Goal: Information Seeking & Learning: Learn about a topic

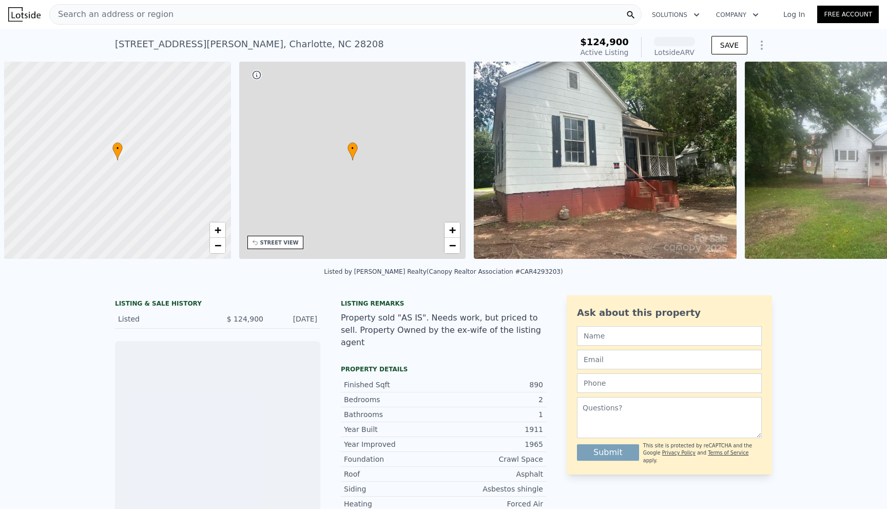
scroll to position [0, 4]
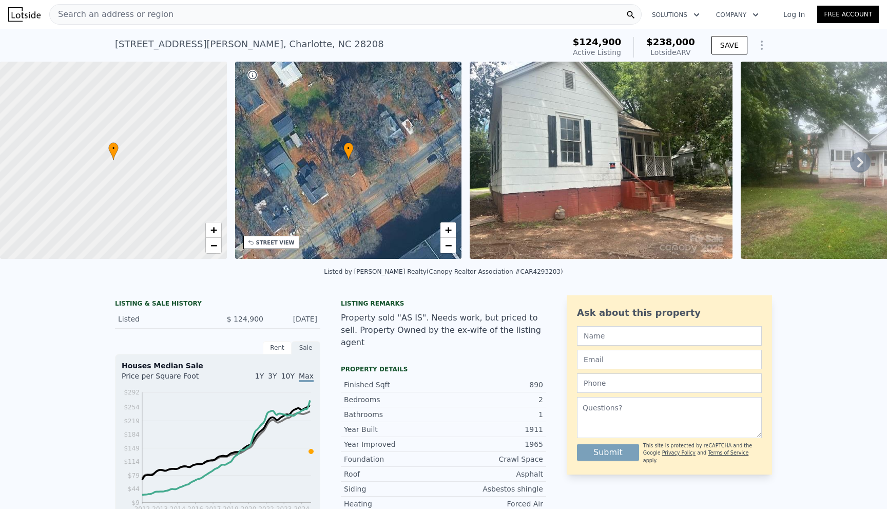
click at [55, 14] on span "Search an address or region" at bounding box center [112, 14] width 124 height 12
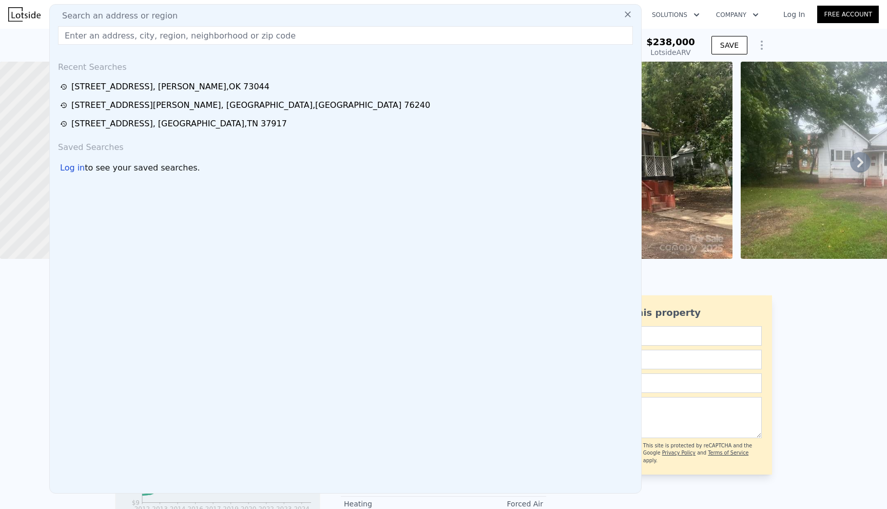
drag, startPoint x: 76, startPoint y: 46, endPoint x: 77, endPoint y: 36, distance: 9.8
click at [77, 37] on input "text" at bounding box center [345, 35] width 575 height 18
paste input "116 Buttonwood Ln, Lancaster, PA 17603"
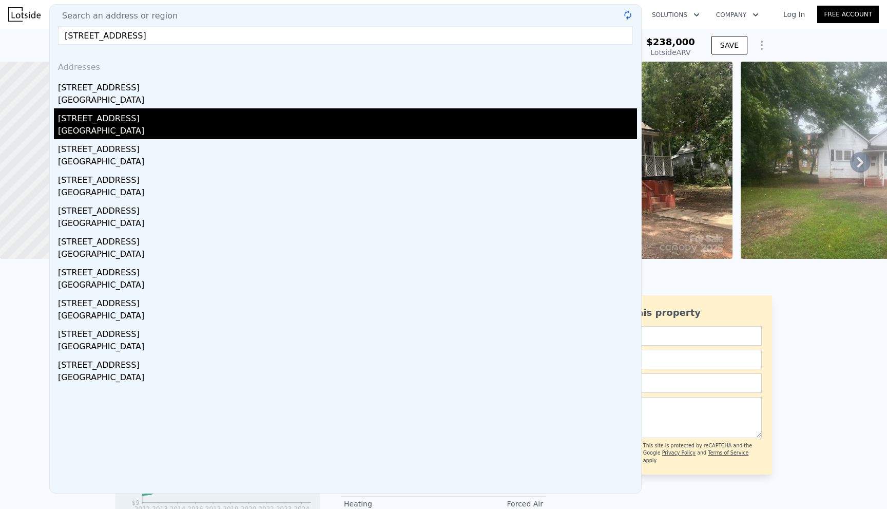
type input "116 Buttonwood Ln, Lancaster, PA 17"
click at [114, 111] on div "[STREET_ADDRESS]" at bounding box center [347, 116] width 579 height 16
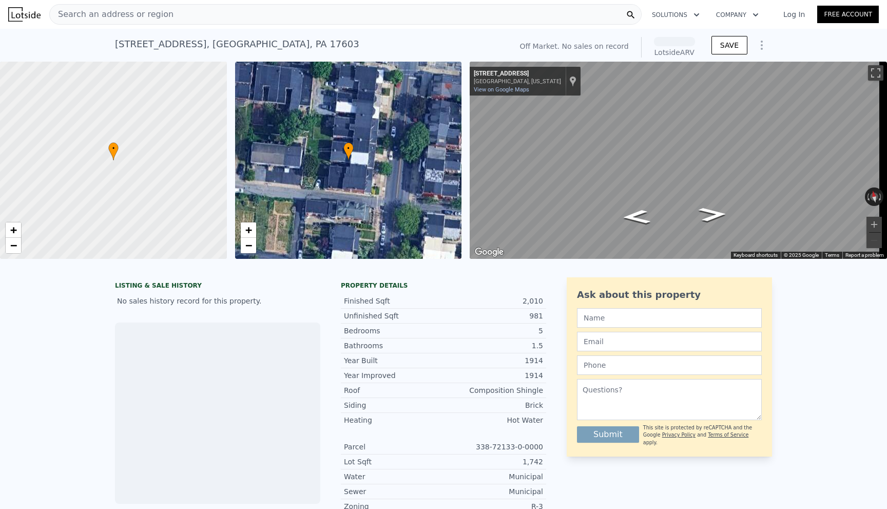
click at [215, 19] on div "Search an address or region" at bounding box center [345, 14] width 592 height 21
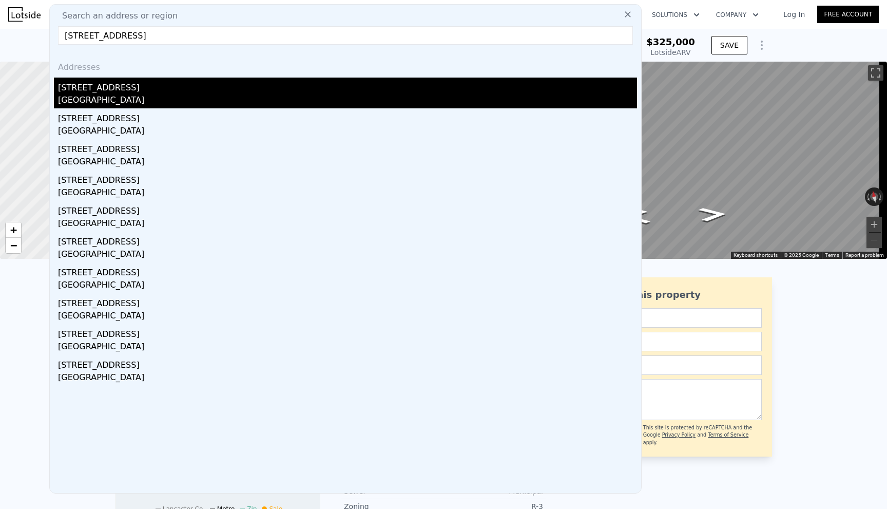
type input "116 Buttonwood Ln, Lancaster, PA 17603"
click at [144, 91] on div "[STREET_ADDRESS]" at bounding box center [347, 86] width 579 height 16
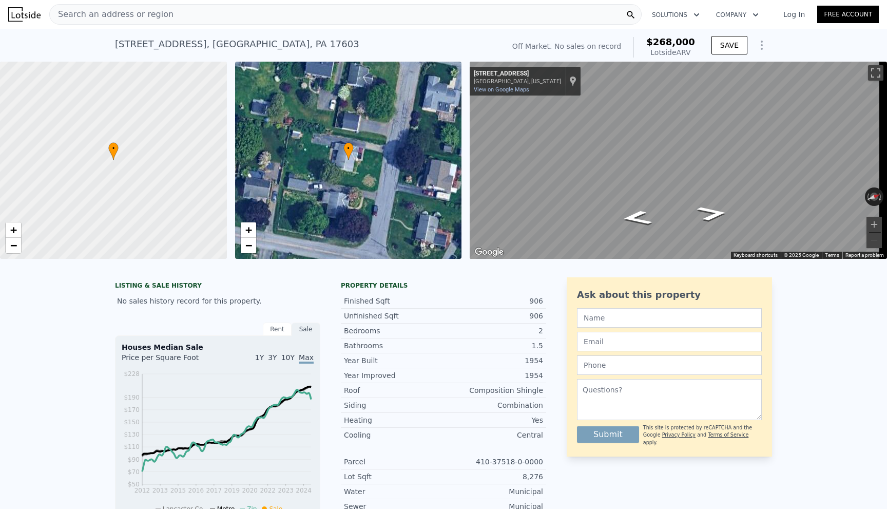
click at [135, 17] on span "Search an address or region" at bounding box center [112, 14] width 124 height 12
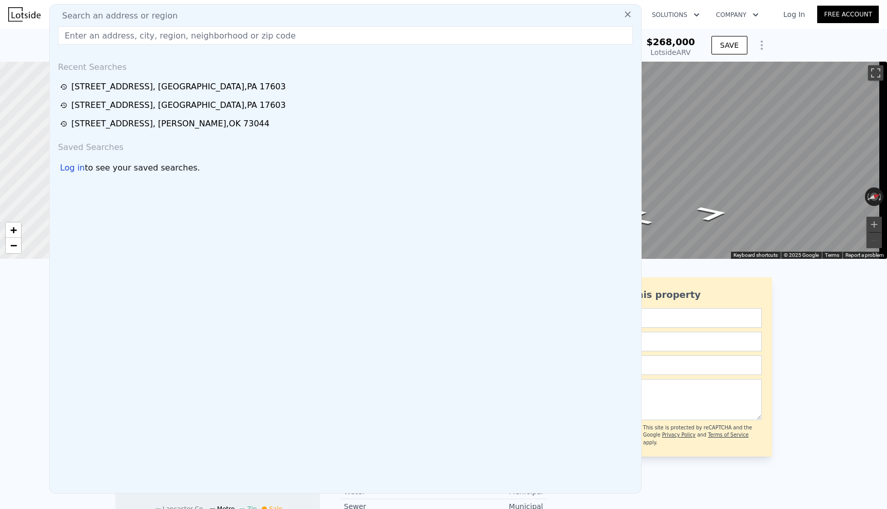
paste input "[STREET_ADDRESS][PERSON_NAME]"
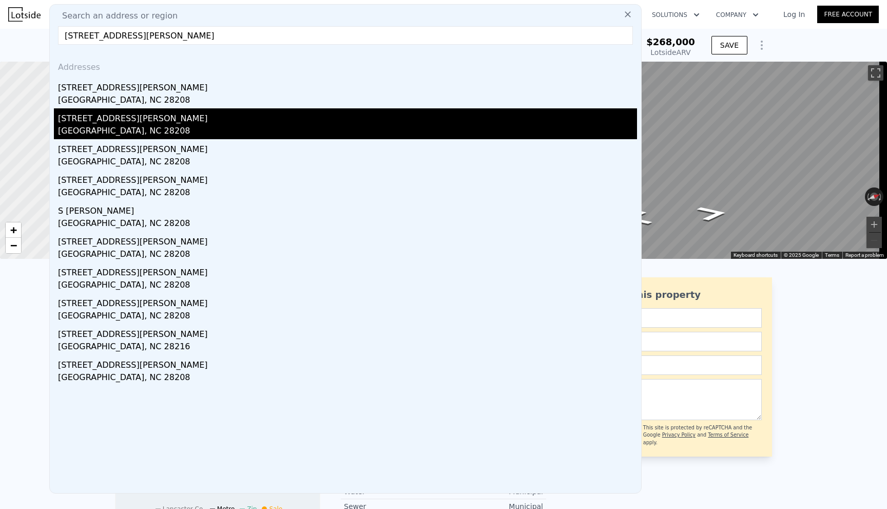
type input "[STREET_ADDRESS][PERSON_NAME]"
click at [120, 122] on div "[STREET_ADDRESS][PERSON_NAME]" at bounding box center [347, 116] width 579 height 16
type input "3"
type input "2"
type input "739"
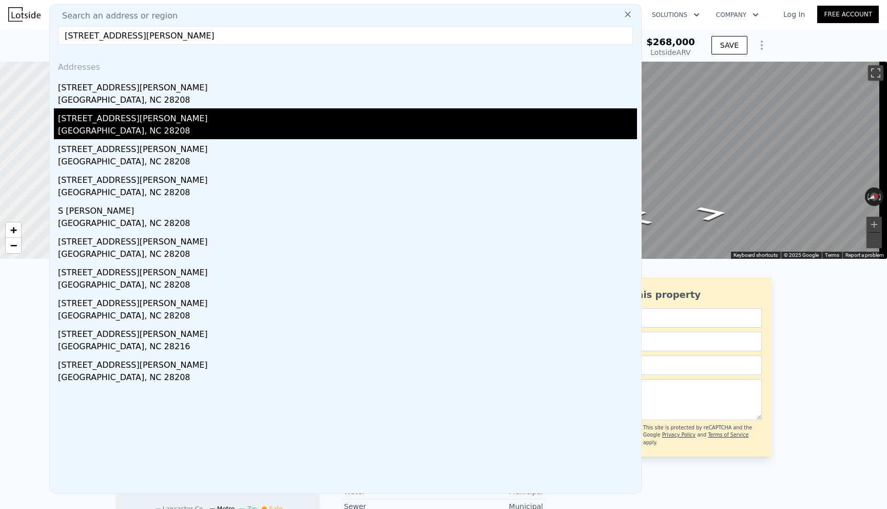
type input "1150"
type input "5663"
type input "11326"
type input "$ 238,000"
type input "5"
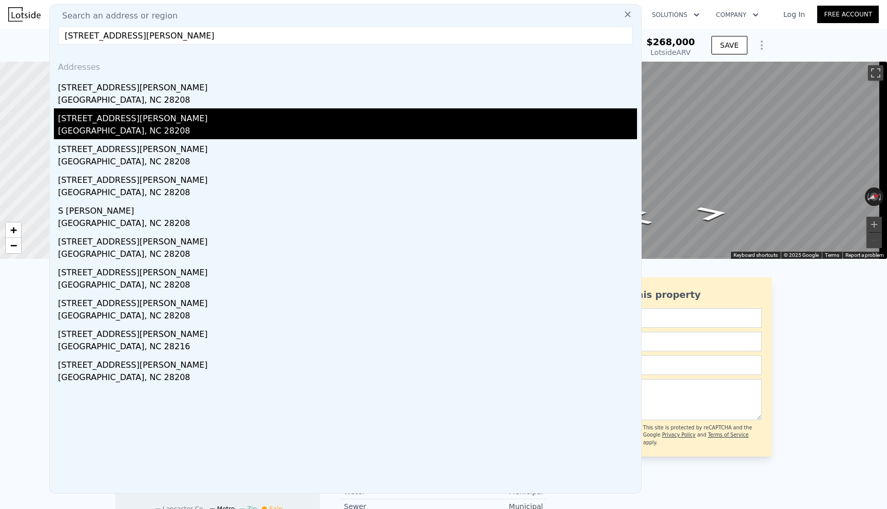
type input "$ 89,242"
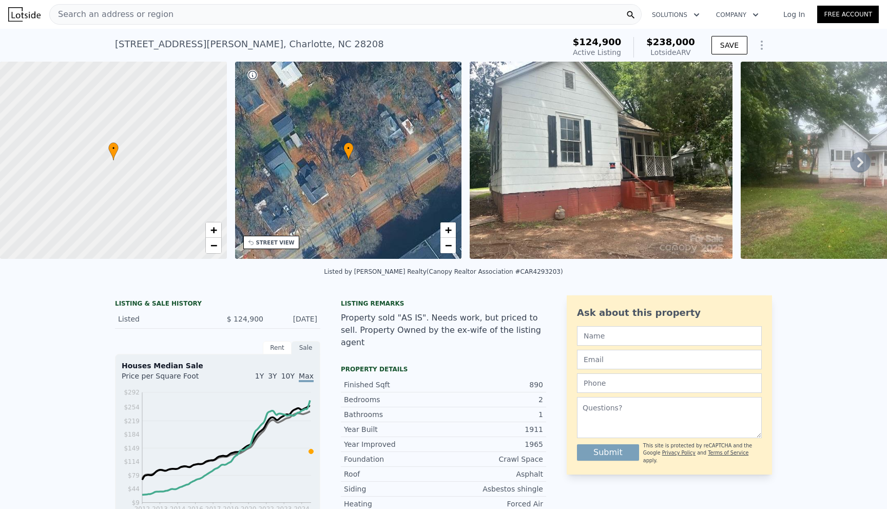
click at [850, 161] on icon at bounding box center [860, 162] width 21 height 21
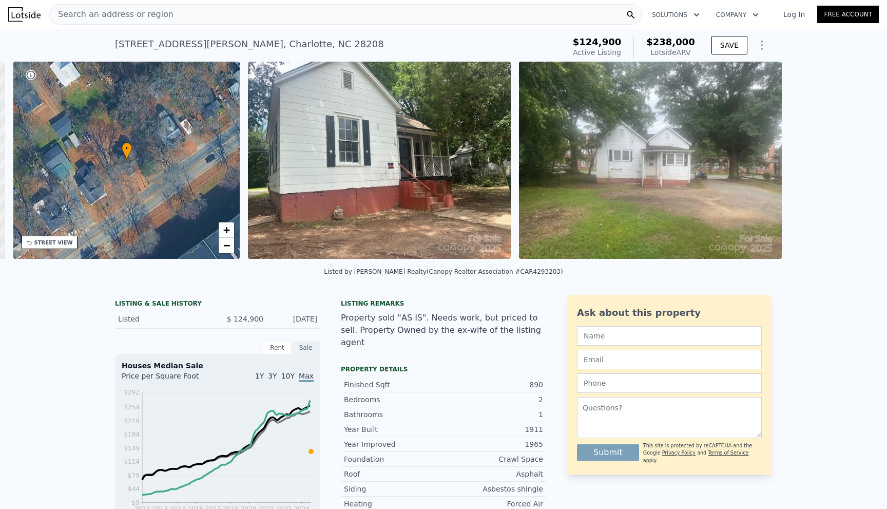
scroll to position [0, 239]
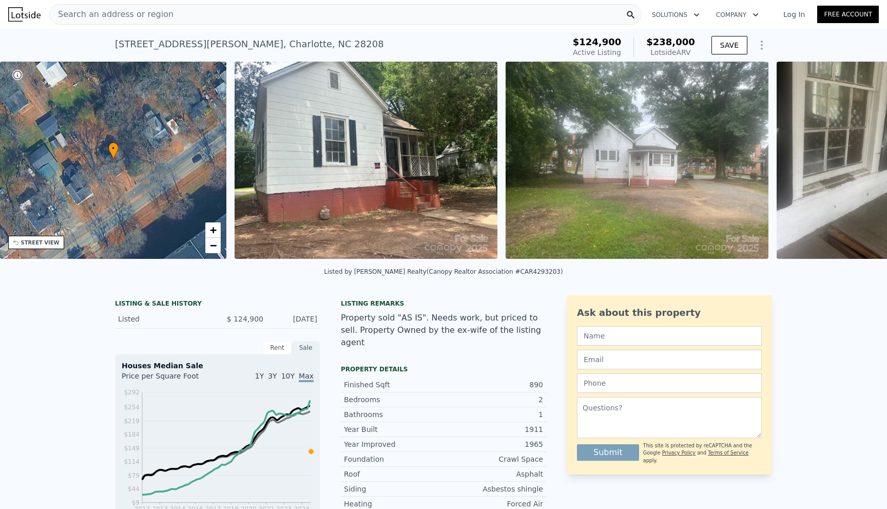
click at [849, 161] on img at bounding box center [890, 160] width 227 height 197
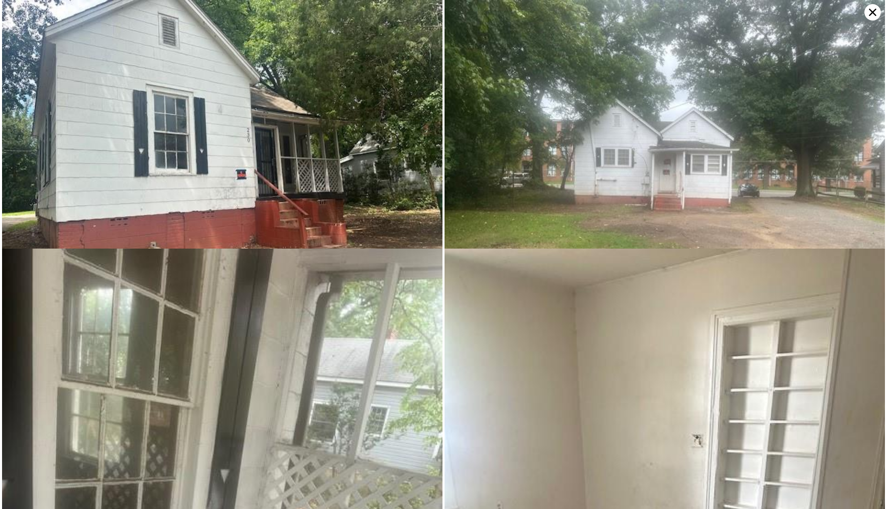
scroll to position [0, 0]
click at [869, 10] on icon at bounding box center [872, 12] width 16 height 16
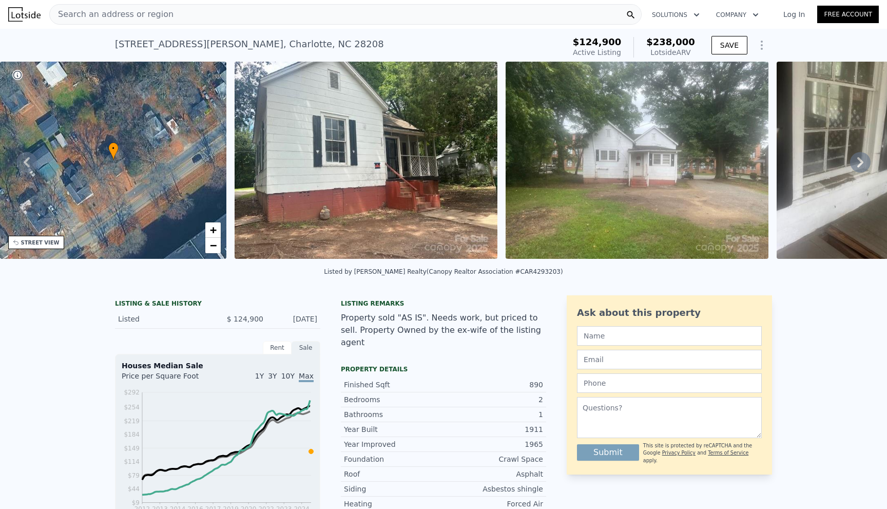
click at [850, 164] on icon at bounding box center [860, 162] width 21 height 21
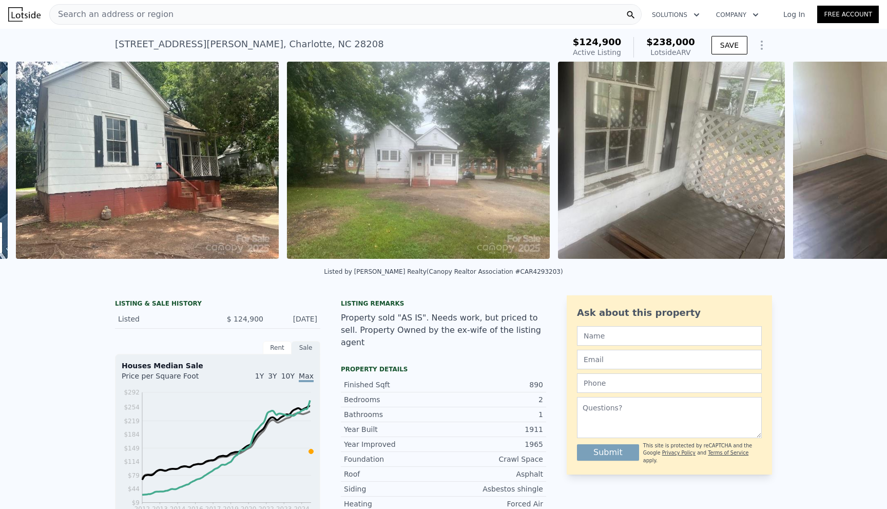
scroll to position [0, 470]
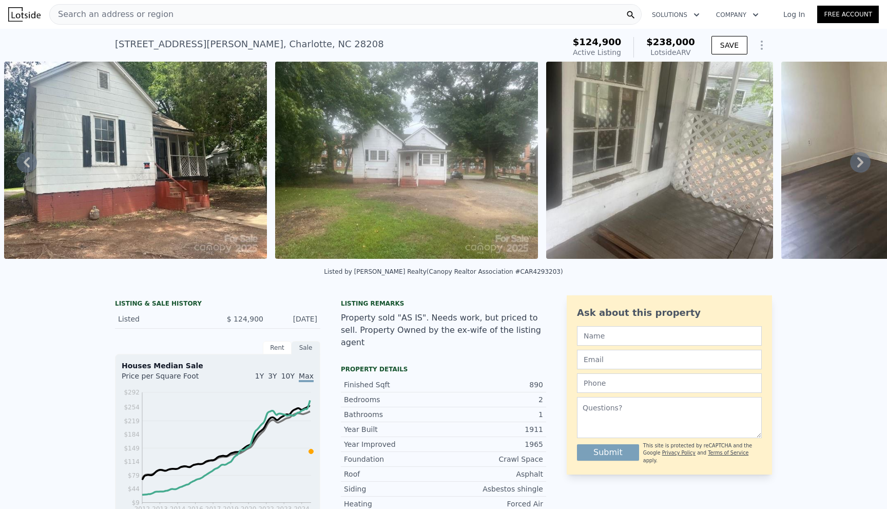
click at [850, 167] on icon at bounding box center [860, 162] width 21 height 21
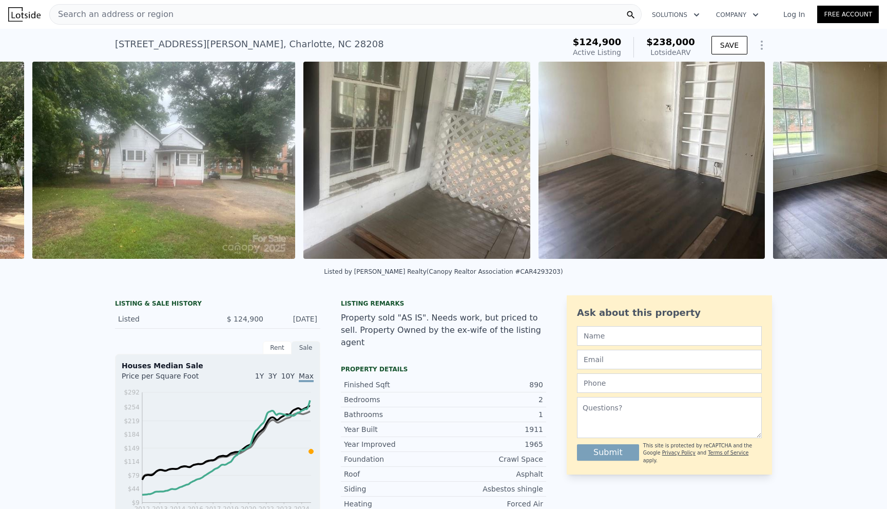
scroll to position [0, 741]
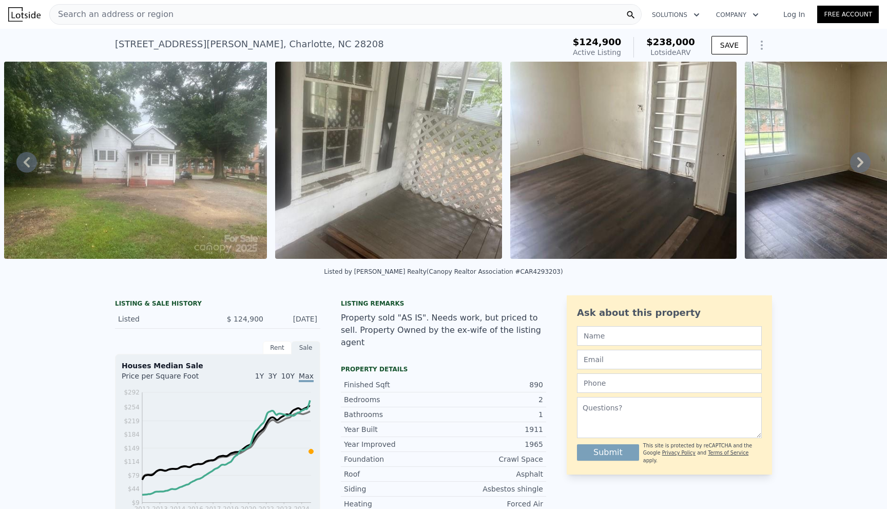
click at [850, 165] on icon at bounding box center [860, 162] width 21 height 21
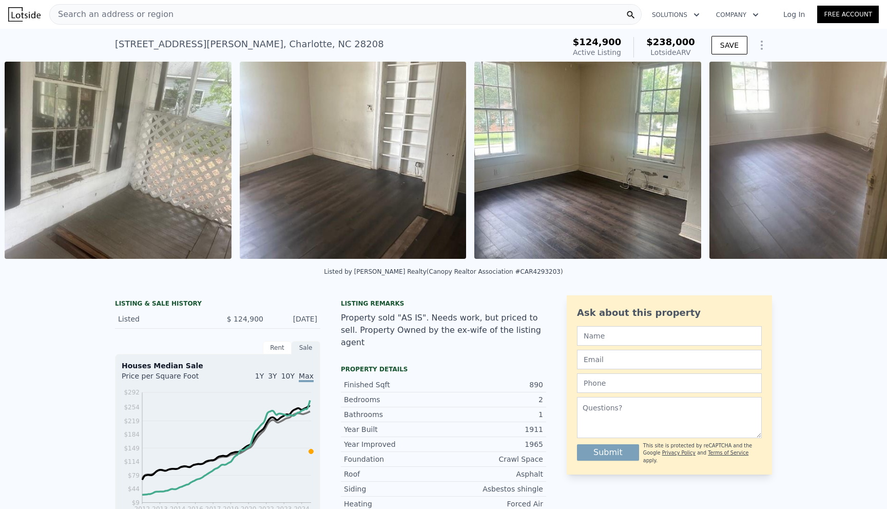
scroll to position [0, 1012]
click at [850, 161] on icon at bounding box center [860, 162] width 21 height 21
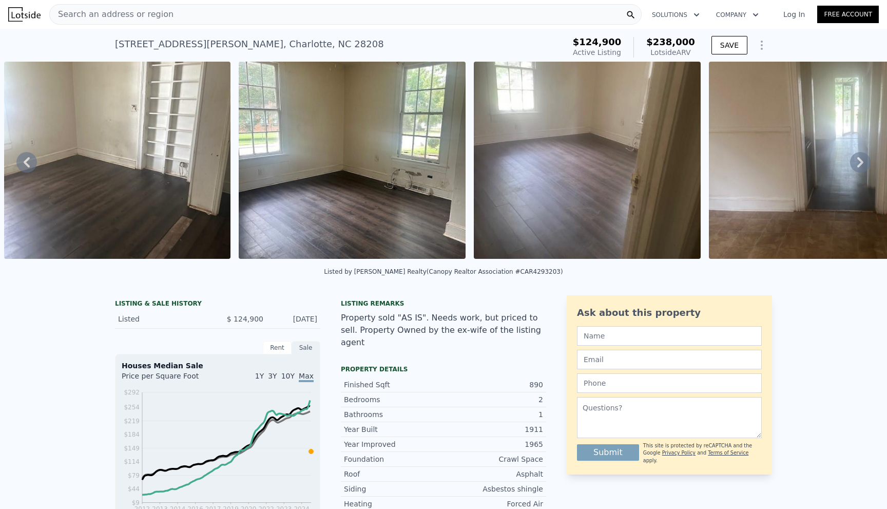
click at [850, 161] on icon at bounding box center [860, 162] width 21 height 21
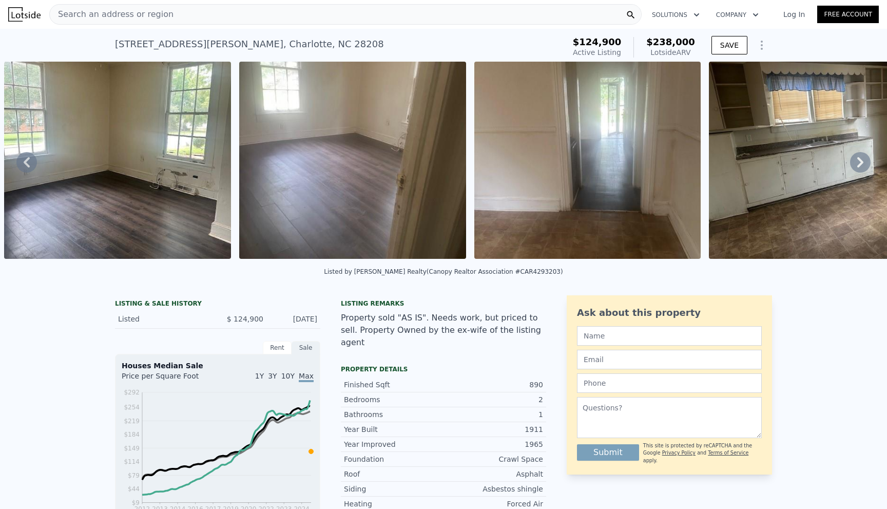
click at [850, 161] on icon at bounding box center [860, 162] width 21 height 21
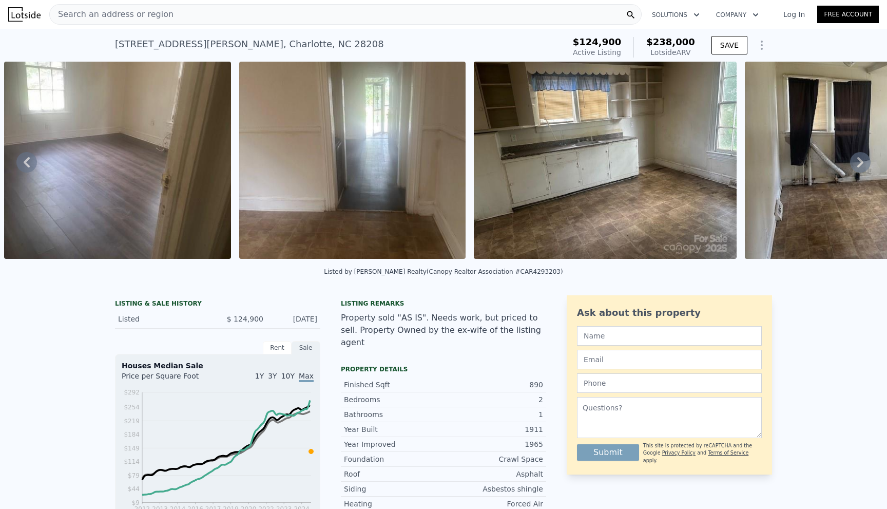
click at [850, 161] on icon at bounding box center [860, 162] width 21 height 21
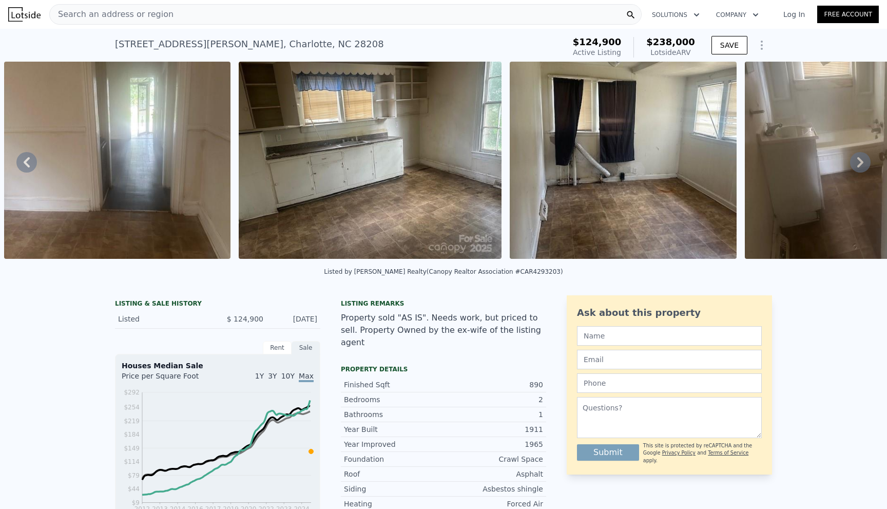
click at [850, 161] on icon at bounding box center [860, 162] width 21 height 21
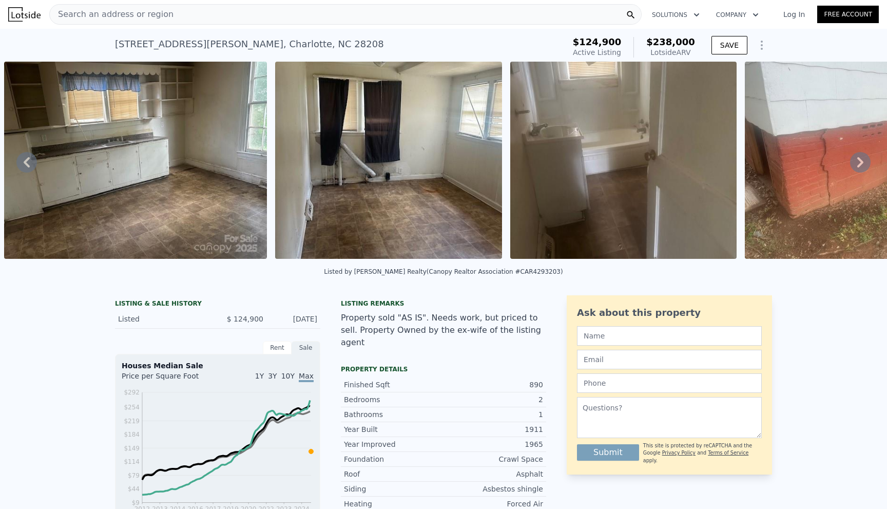
click at [850, 161] on icon at bounding box center [860, 162] width 21 height 21
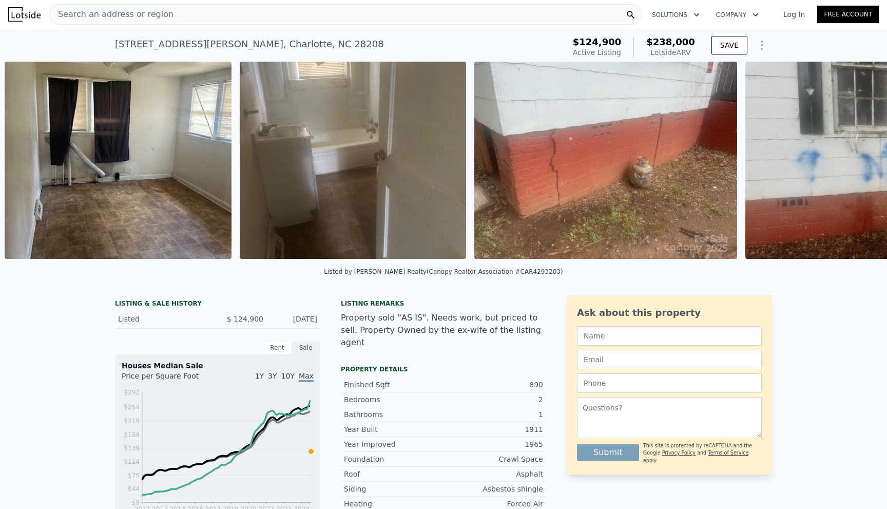
scroll to position [0, 2457]
click at [847, 161] on img at bounding box center [876, 160] width 263 height 197
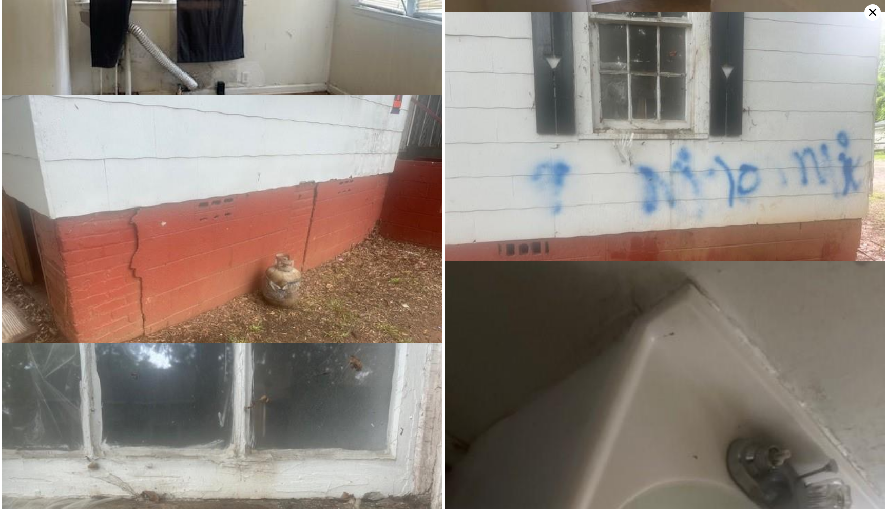
scroll to position [1489, 0]
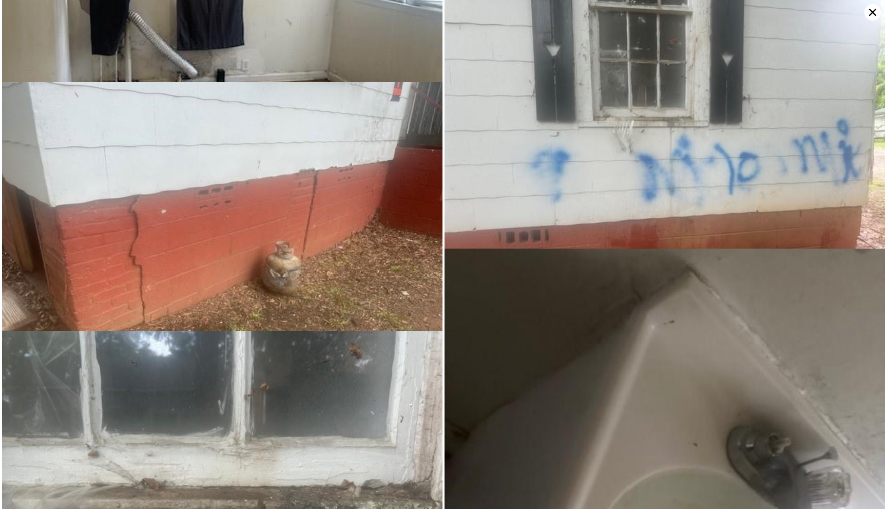
click at [868, 11] on icon at bounding box center [872, 12] width 16 height 16
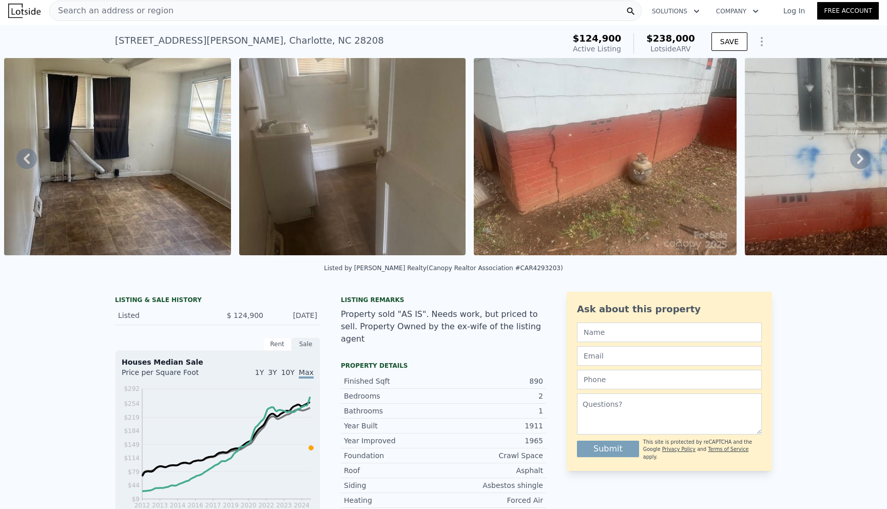
scroll to position [0, 0]
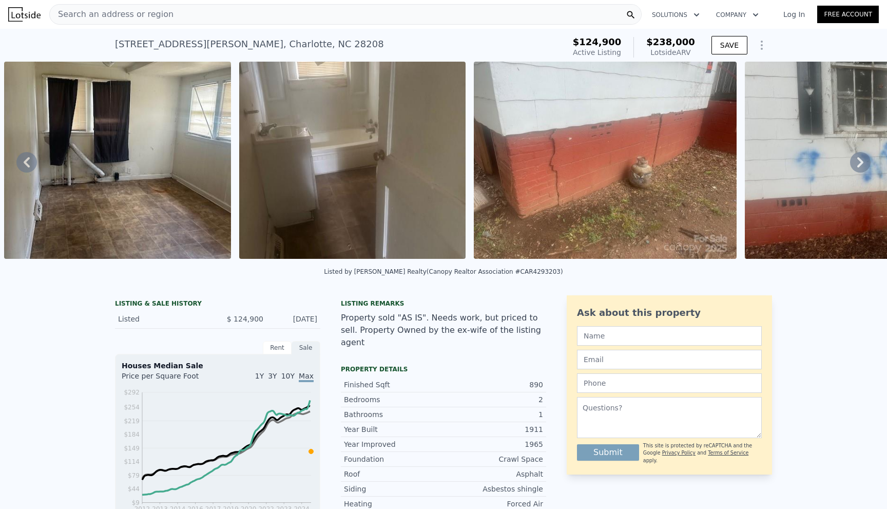
click at [852, 161] on icon at bounding box center [860, 162] width 21 height 21
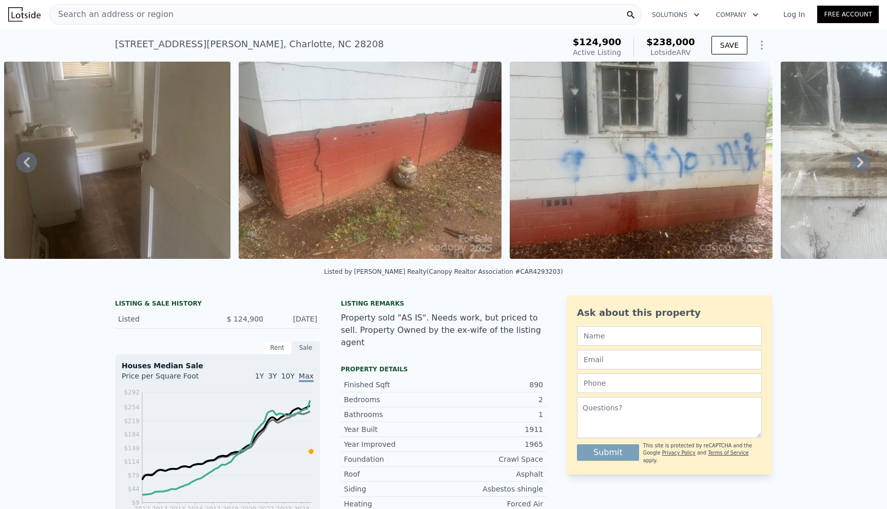
click at [857, 162] on icon at bounding box center [860, 162] width 6 height 10
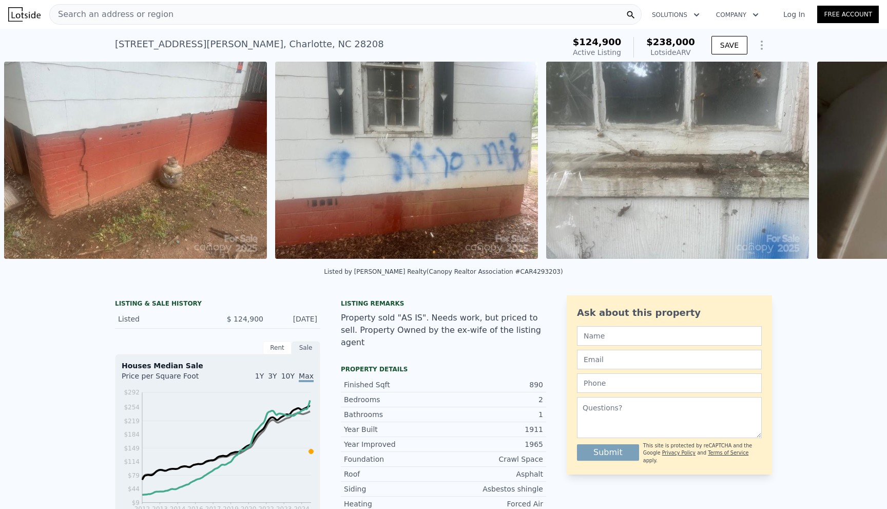
click at [852, 162] on div "• + − • + − STREET VIEW ← Move left → Move right ↑ Move up ↓ Move down + Zoom i…" at bounding box center [443, 162] width 887 height 201
click at [857, 162] on icon at bounding box center [860, 162] width 6 height 10
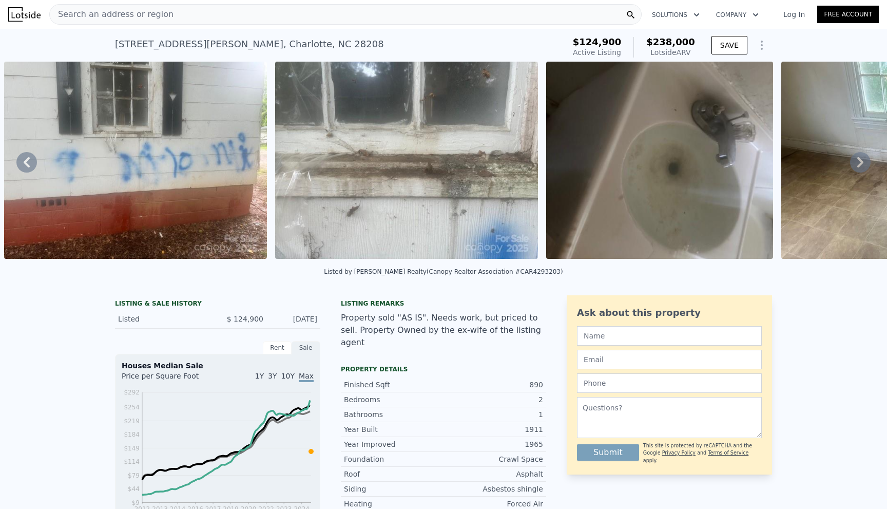
click at [857, 162] on icon at bounding box center [860, 162] width 6 height 10
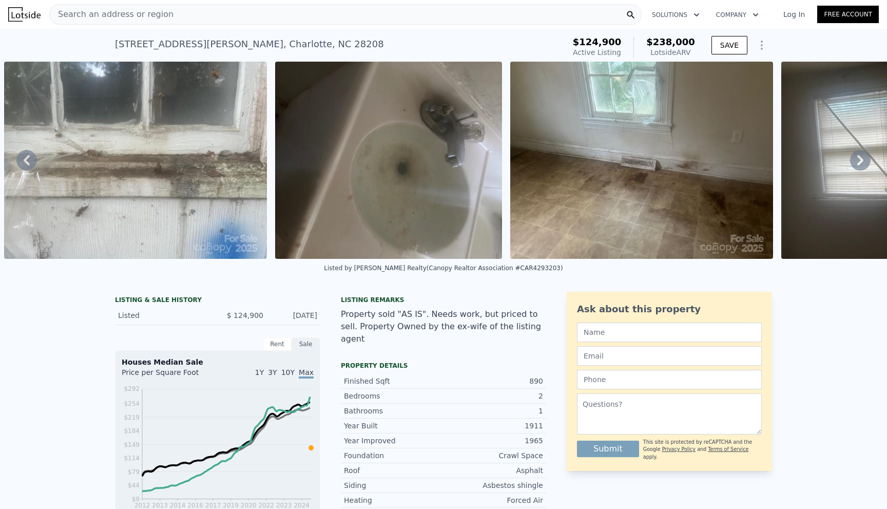
click at [857, 162] on icon at bounding box center [860, 160] width 6 height 10
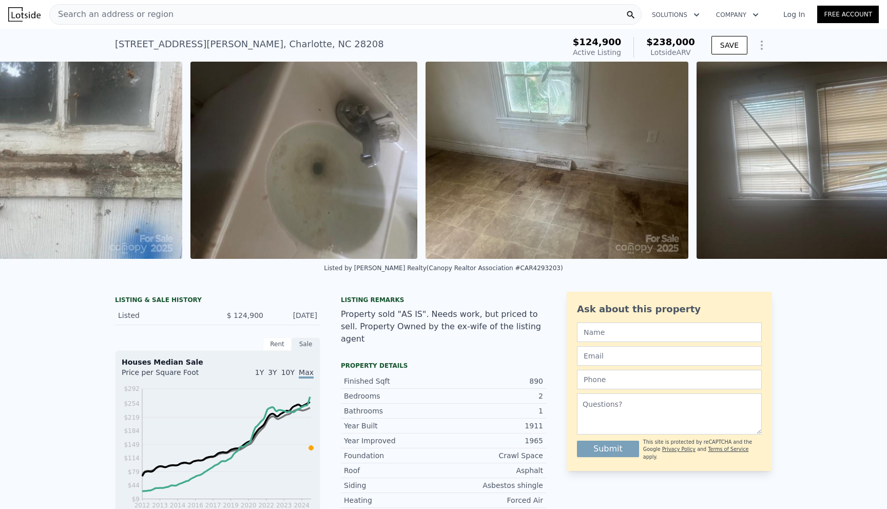
scroll to position [0, 3638]
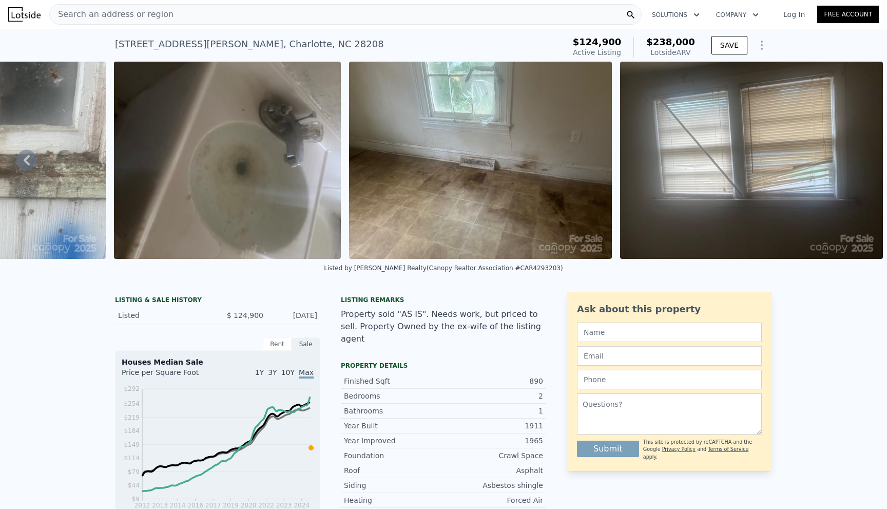
click at [853, 162] on img at bounding box center [751, 160] width 263 height 197
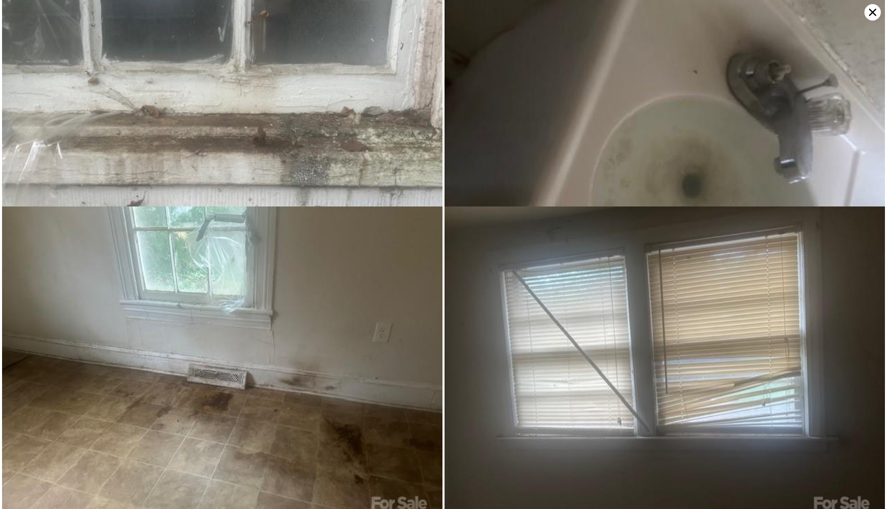
scroll to position [1886, 0]
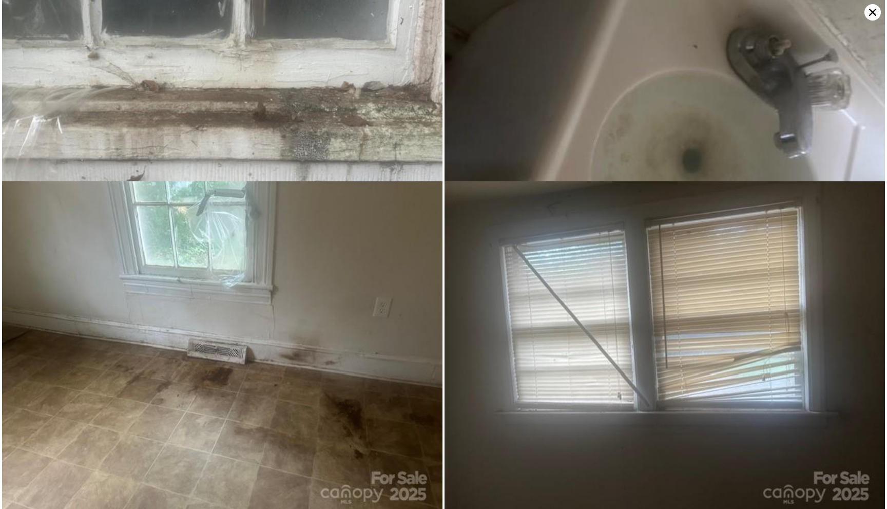
click at [872, 9] on icon at bounding box center [872, 12] width 16 height 16
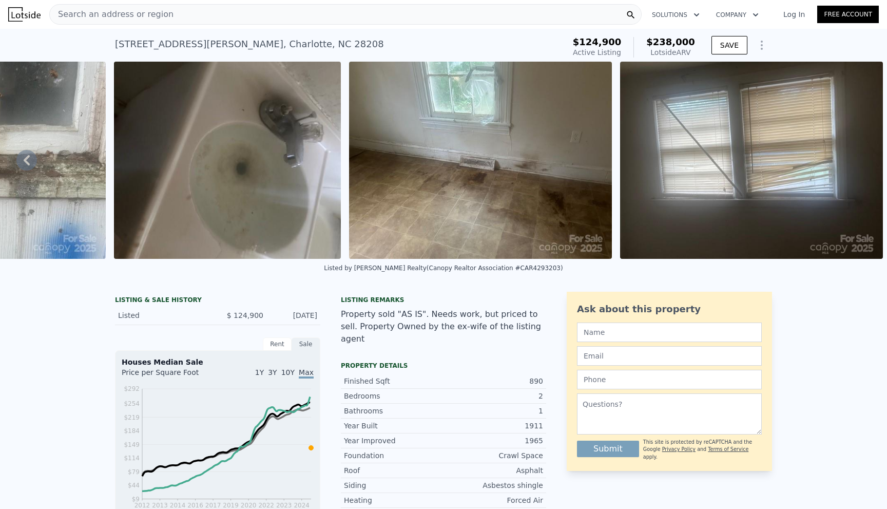
click at [33, 167] on icon at bounding box center [26, 160] width 21 height 21
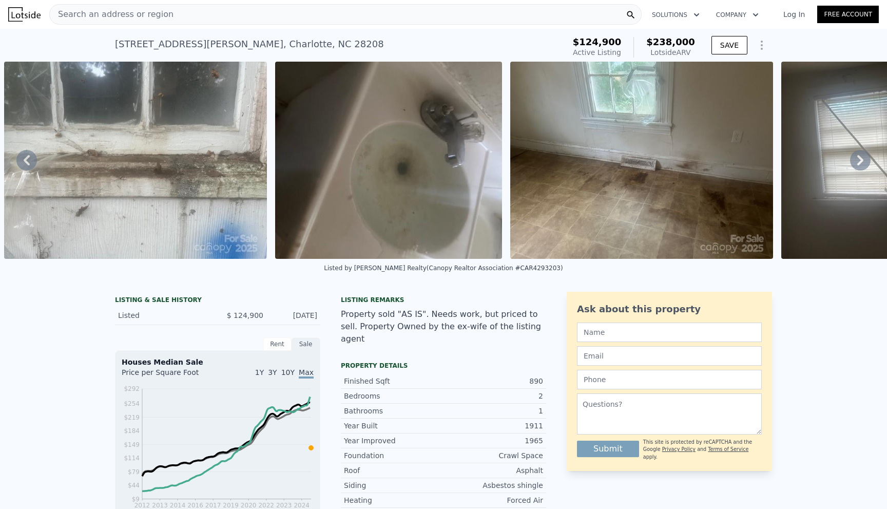
click at [24, 168] on icon at bounding box center [26, 160] width 21 height 21
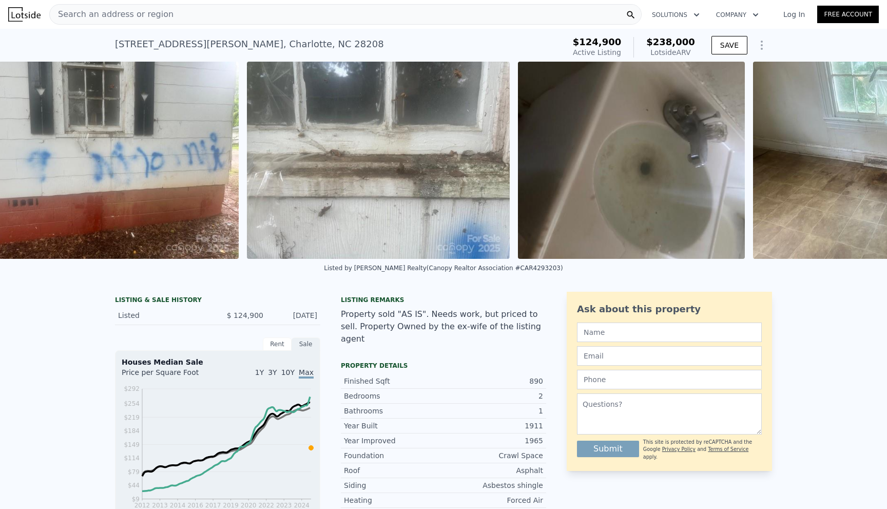
scroll to position [0, 3198]
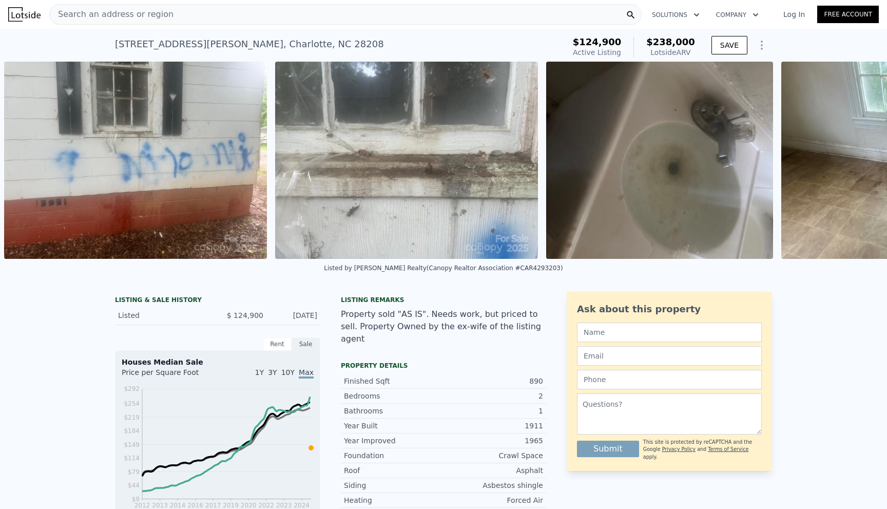
click at [24, 168] on img at bounding box center [135, 160] width 263 height 197
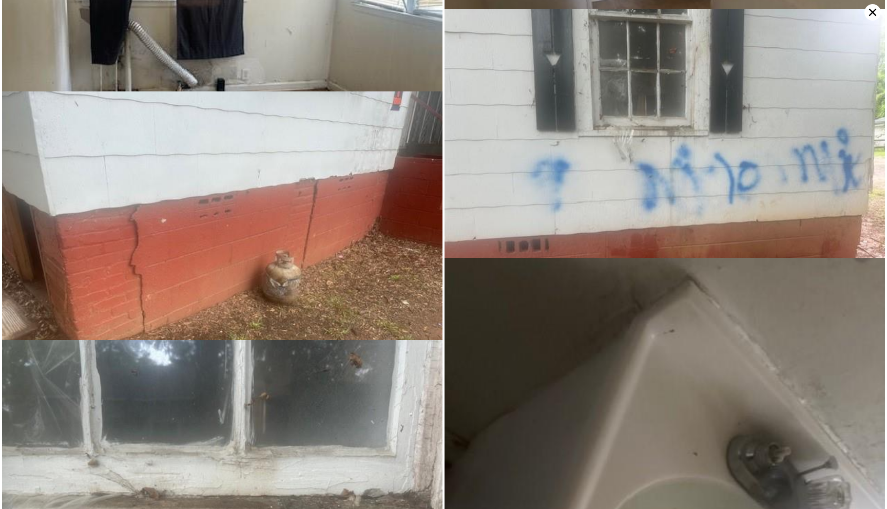
scroll to position [1489, 0]
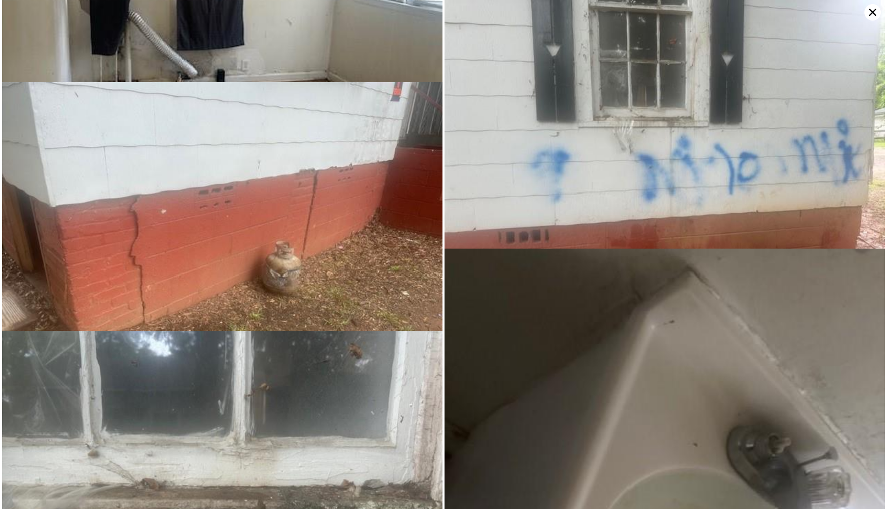
click at [876, 14] on icon at bounding box center [872, 12] width 16 height 16
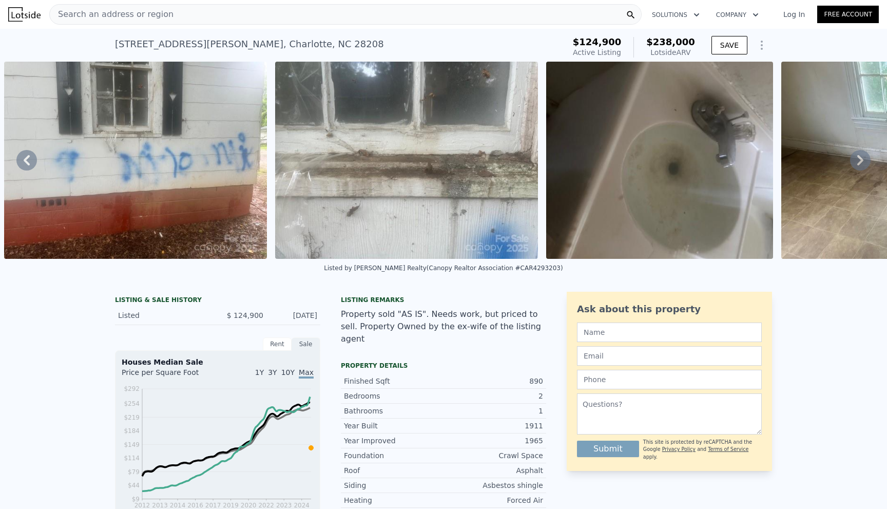
click at [27, 162] on icon at bounding box center [27, 160] width 6 height 10
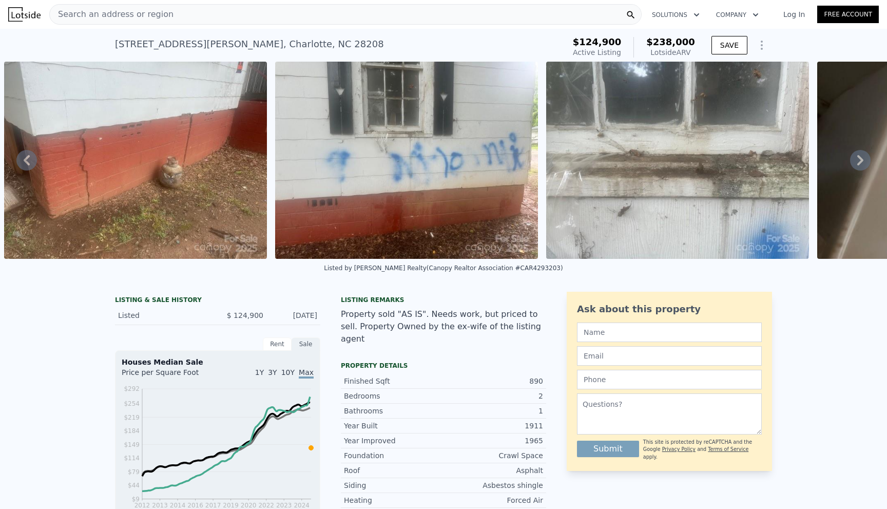
click at [27, 162] on icon at bounding box center [27, 160] width 6 height 10
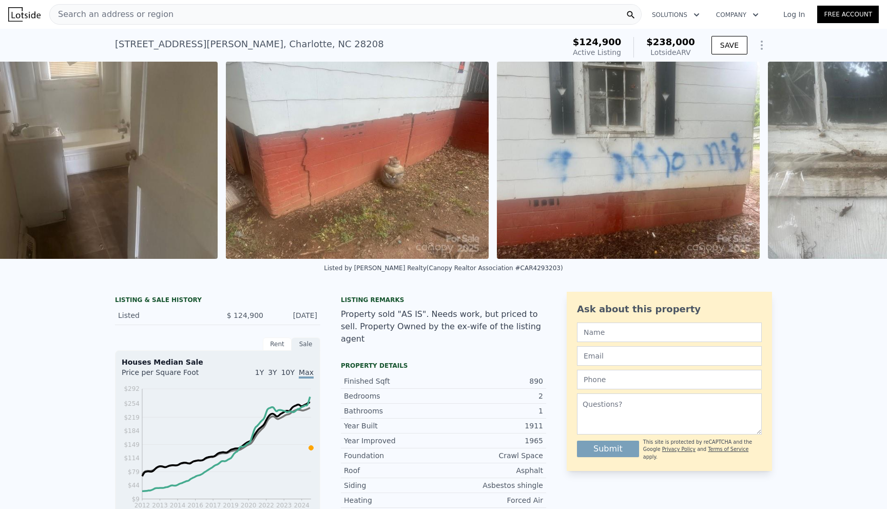
scroll to position [0, 2692]
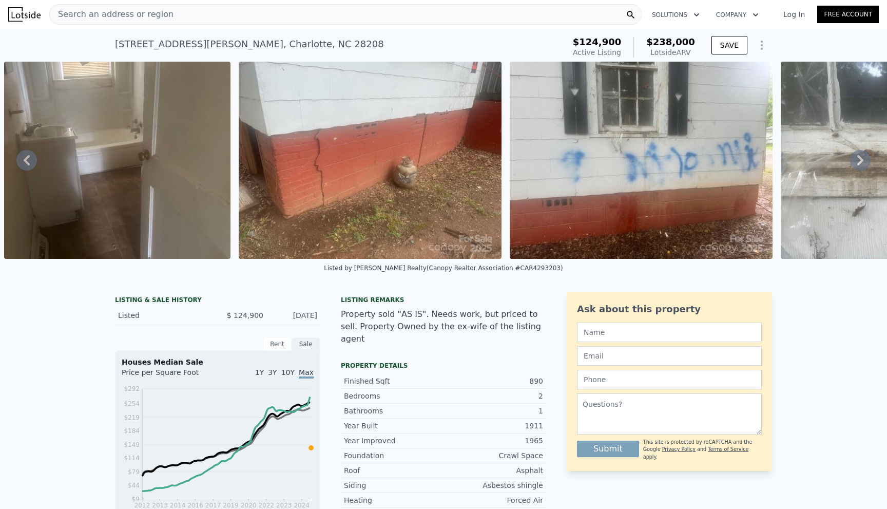
click at [422, 113] on img at bounding box center [370, 160] width 263 height 197
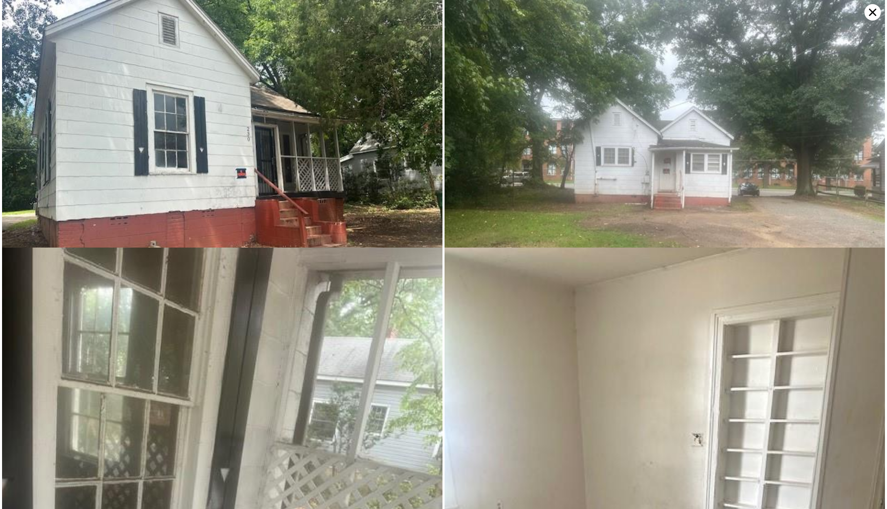
scroll to position [0, 0]
click at [750, 156] on img at bounding box center [664, 165] width 440 height 331
click at [594, 129] on img at bounding box center [664, 165] width 440 height 331
type input "2"
type input "1.5"
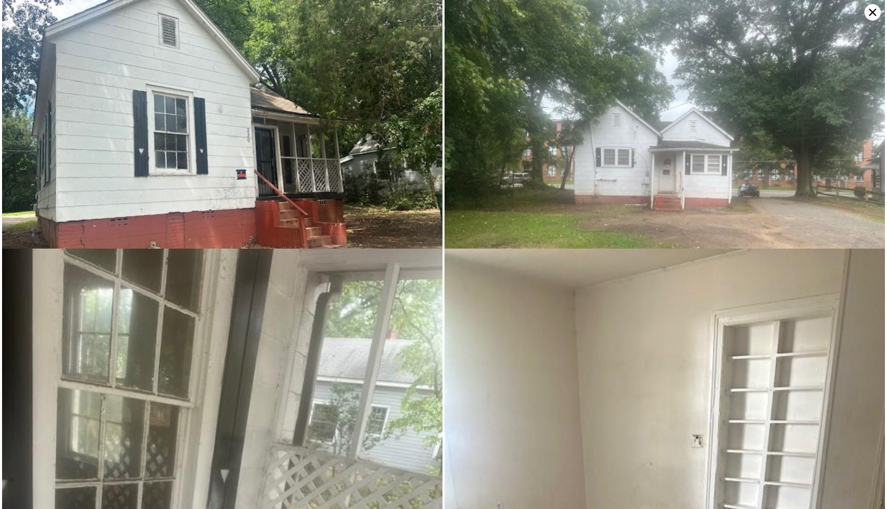
type input "900"
type input "1248"
type input "6970"
type input "10454"
type input "$ 268,000"
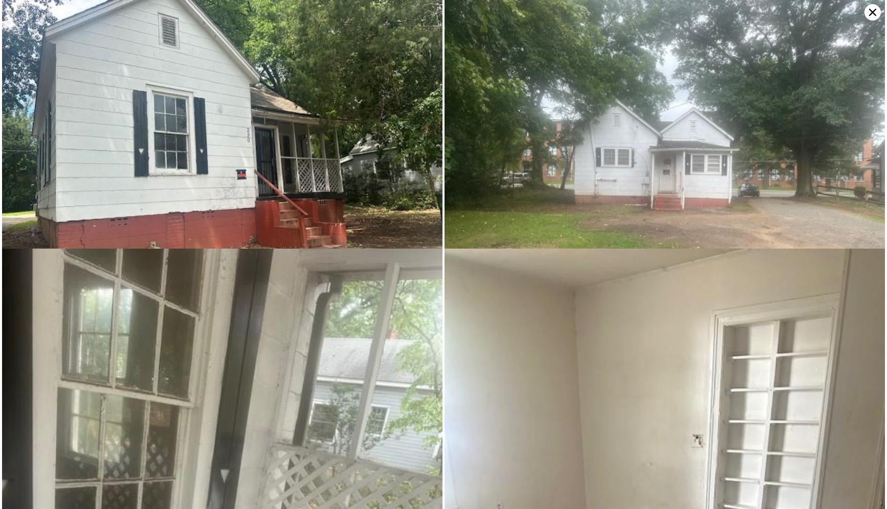
type input "4"
type input "$ 30,001"
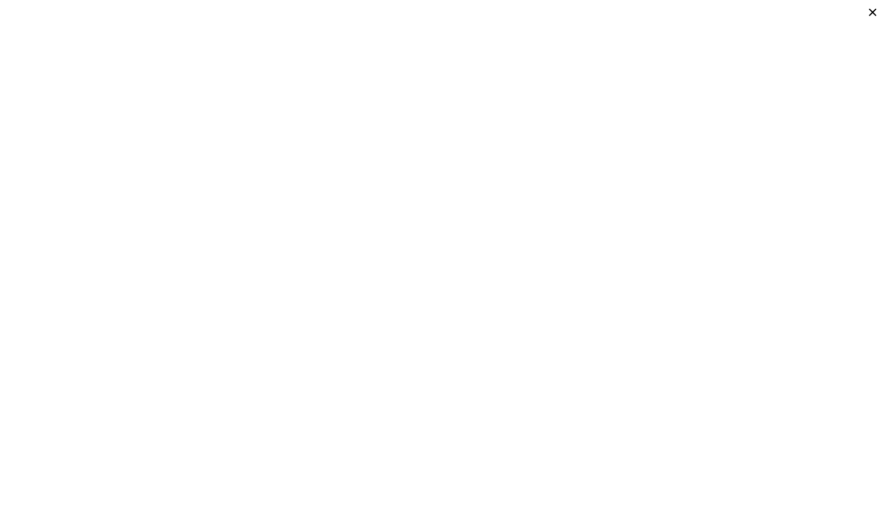
scroll to position [0, 4]
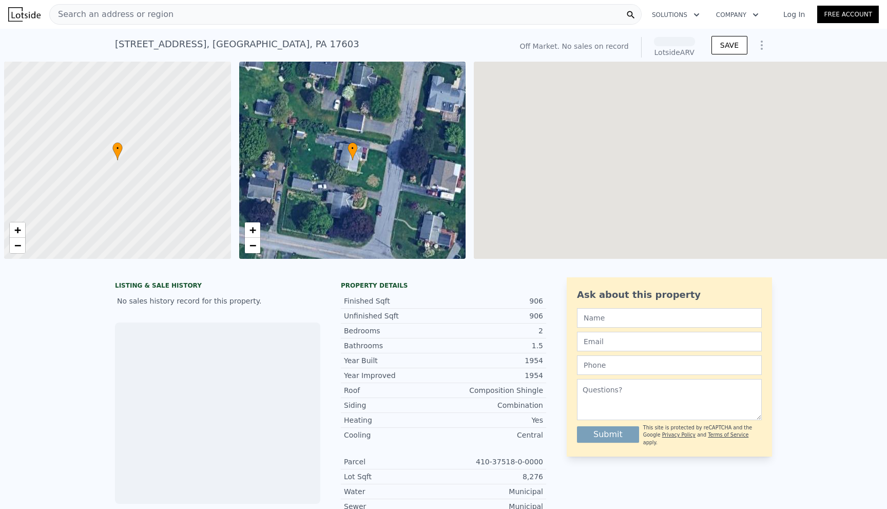
scroll to position [0, 4]
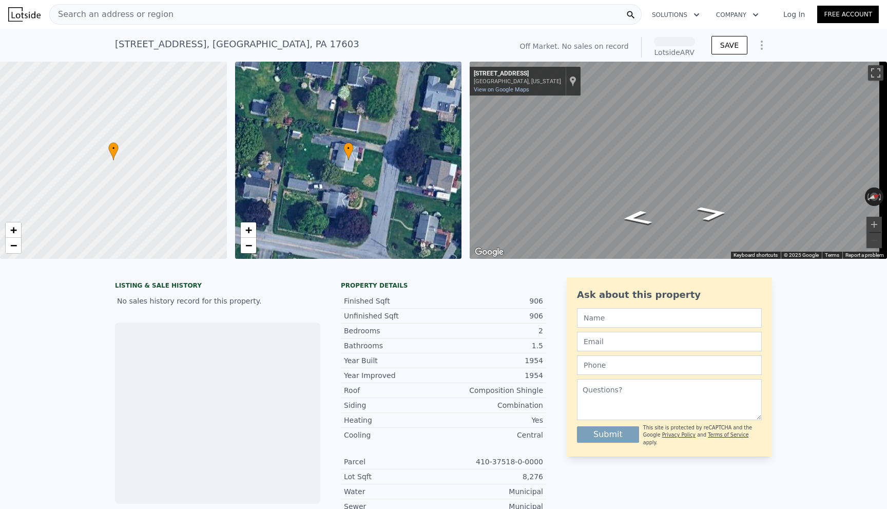
click at [180, 17] on div "Search an address or region" at bounding box center [345, 14] width 592 height 21
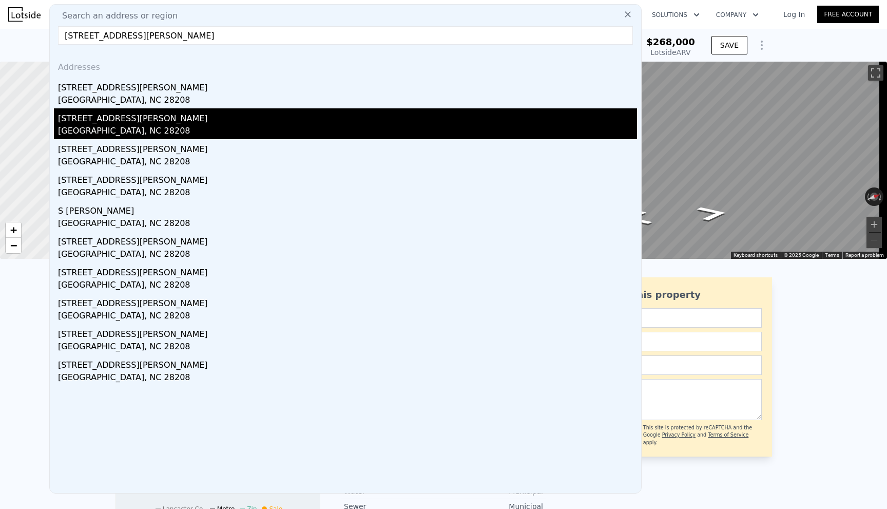
type input "[STREET_ADDRESS][PERSON_NAME]"
click at [169, 118] on div "[STREET_ADDRESS][PERSON_NAME]" at bounding box center [347, 116] width 579 height 16
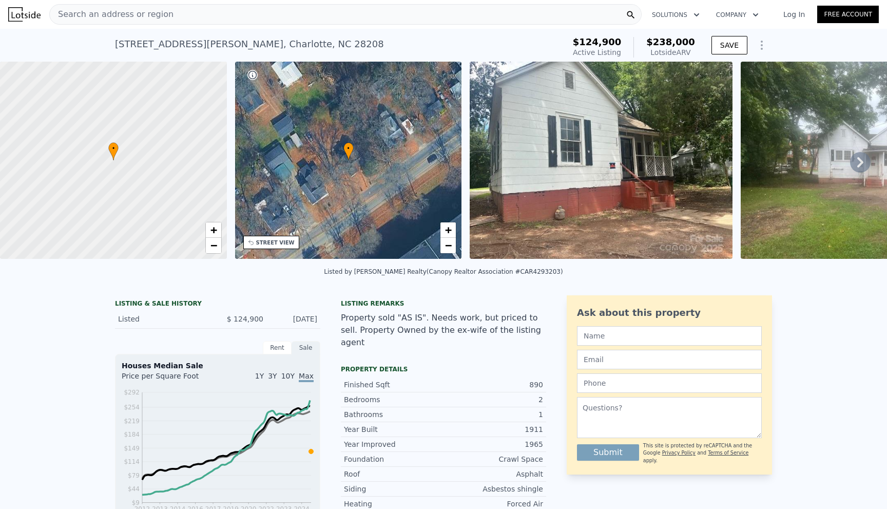
click at [855, 159] on icon at bounding box center [860, 162] width 21 height 21
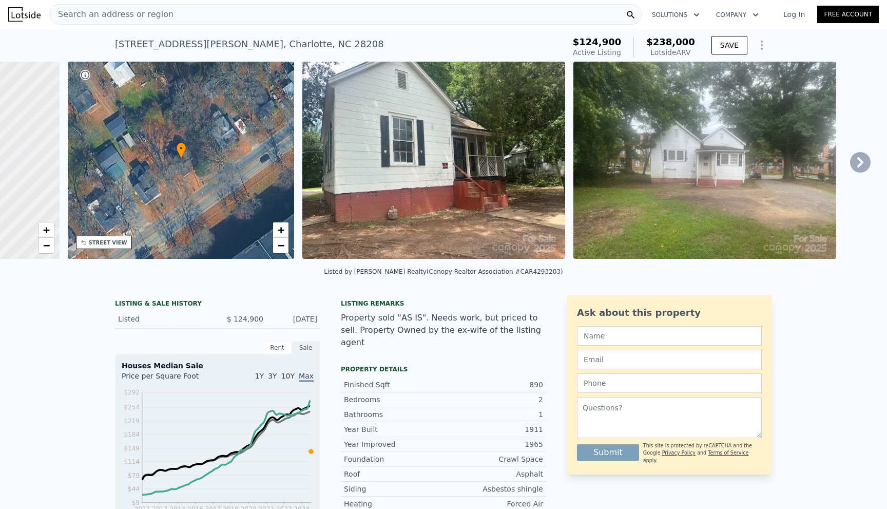
click at [855, 159] on div "• + − • + − STREET VIEW ← Move left → Move right ↑ Move up ↓ Move down + Zoom i…" at bounding box center [443, 162] width 887 height 201
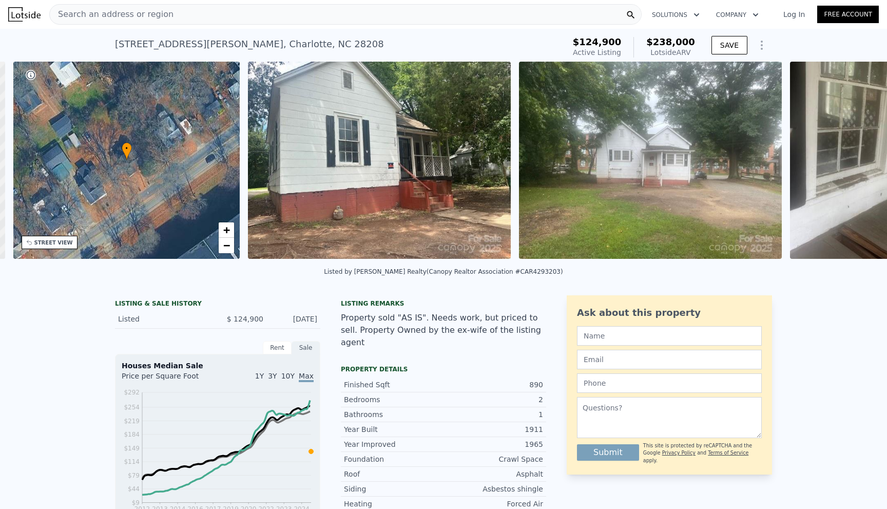
scroll to position [0, 239]
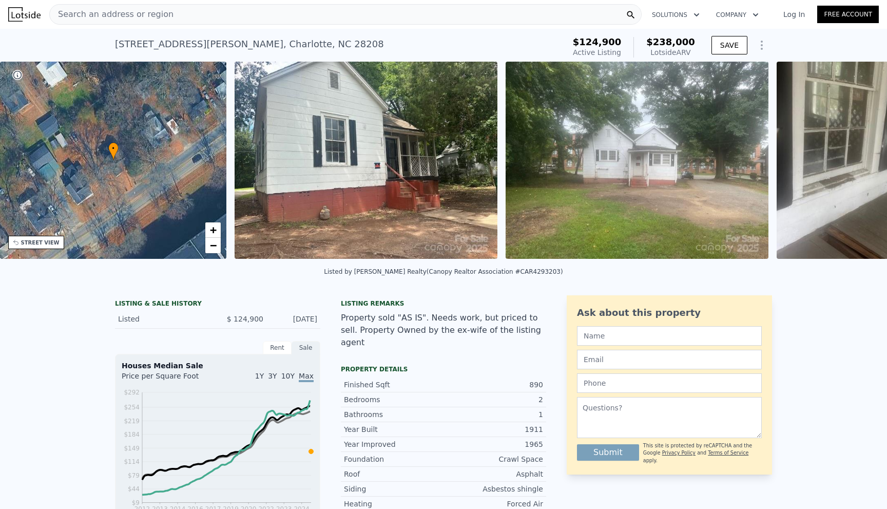
click at [855, 159] on img at bounding box center [890, 160] width 227 height 197
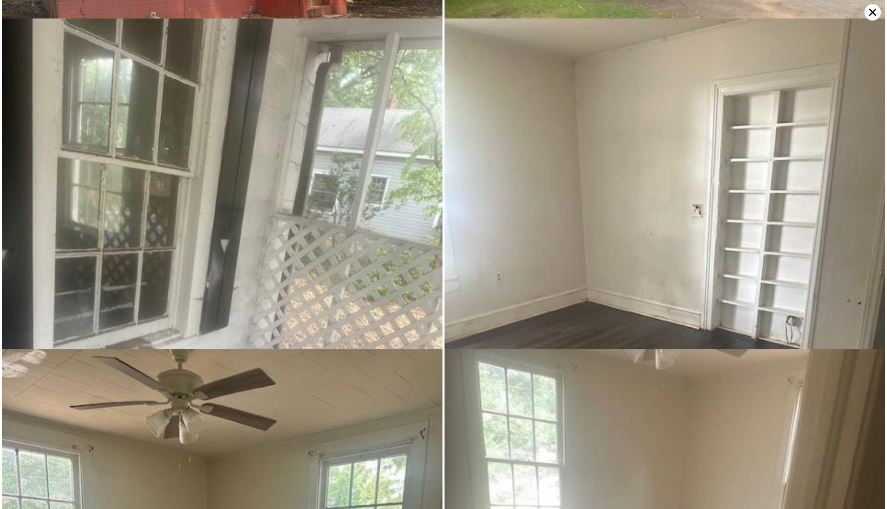
scroll to position [248, 0]
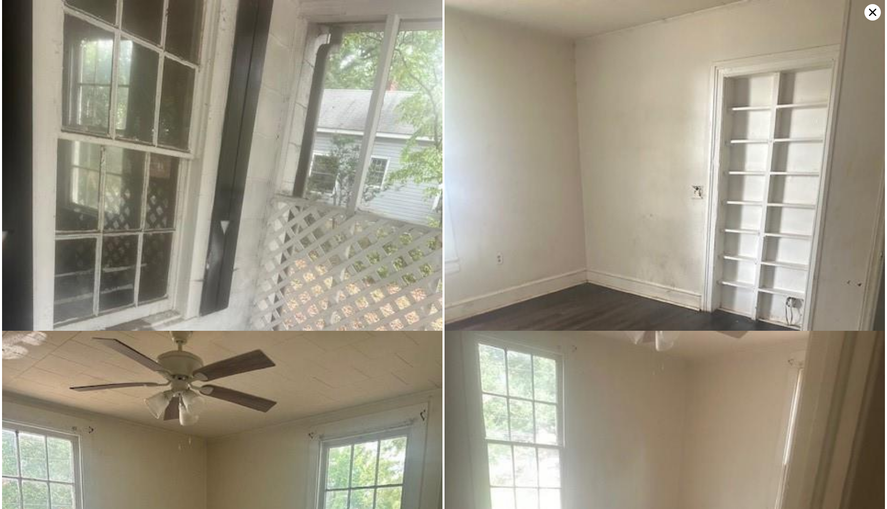
click at [461, 200] on img at bounding box center [664, 293] width 440 height 587
click at [869, 10] on icon at bounding box center [872, 12] width 7 height 7
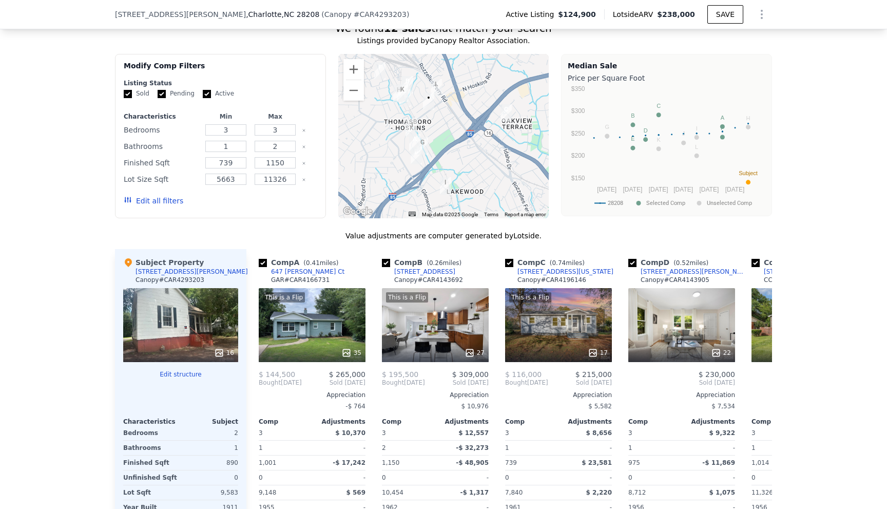
scroll to position [972, 0]
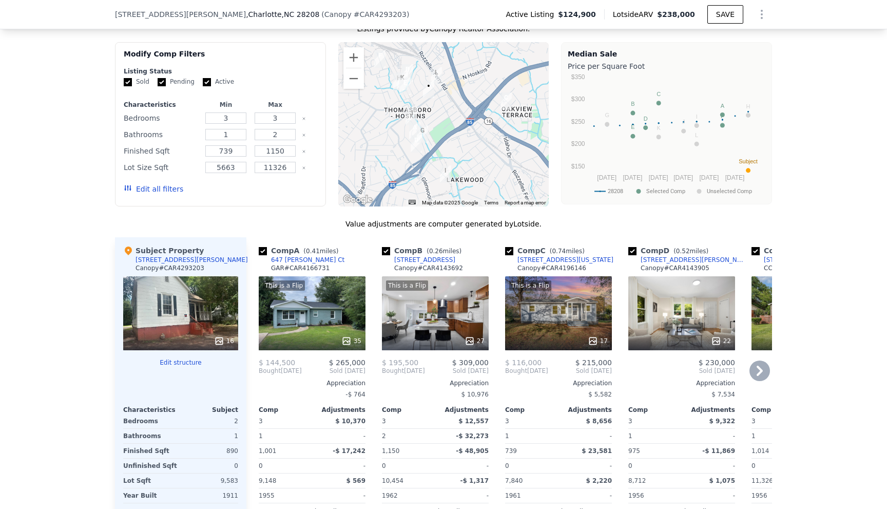
click at [752, 360] on icon at bounding box center [759, 370] width 21 height 21
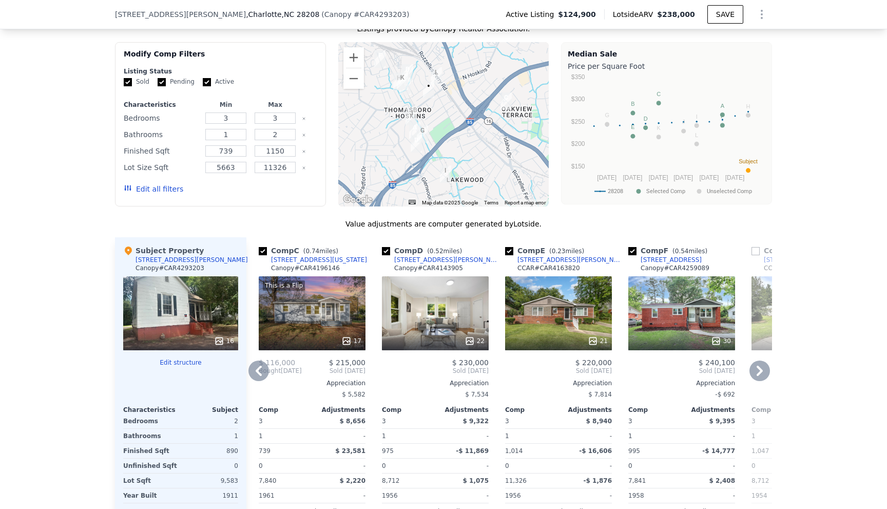
click at [752, 360] on icon at bounding box center [759, 370] width 21 height 21
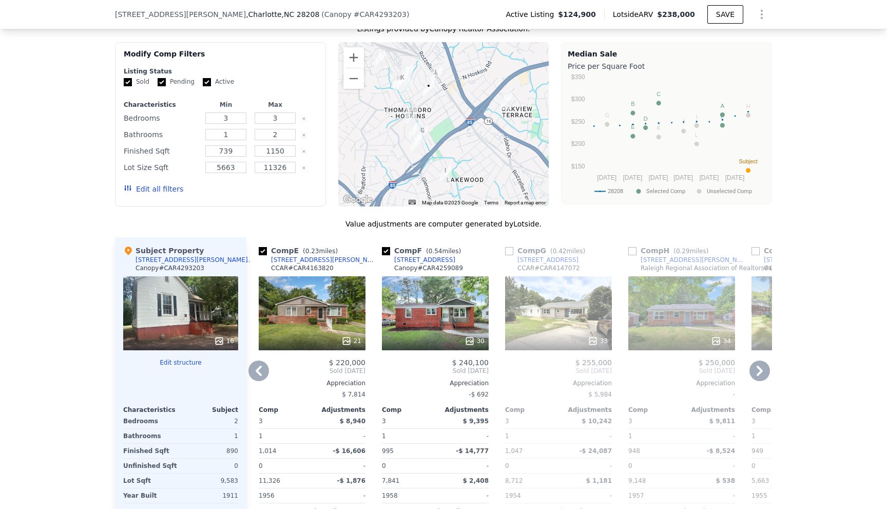
click at [751, 360] on icon at bounding box center [759, 370] width 21 height 21
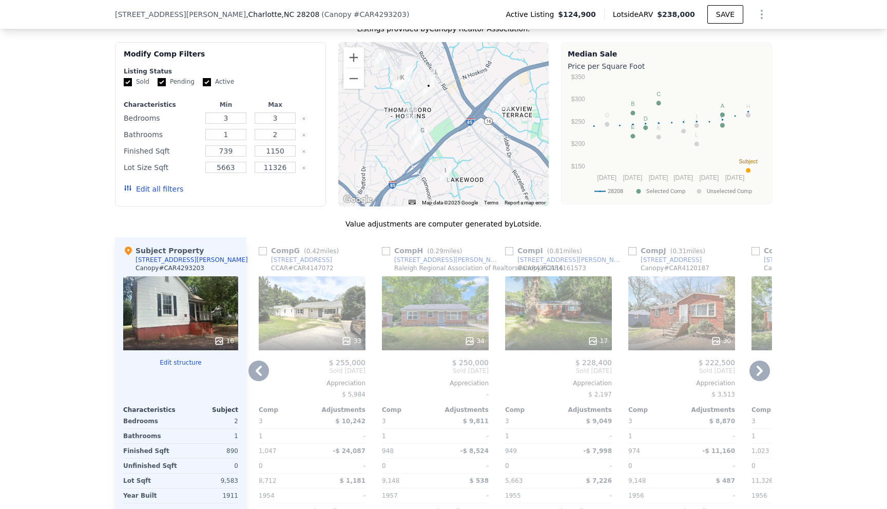
click at [749, 359] on div "Comp A ( 0.41 miles) 647 [PERSON_NAME] Ct GAR # CAR4166731 This is a Flip 35 $ …" at bounding box center [509, 394] width 526 height 315
click at [749, 360] on icon at bounding box center [759, 370] width 21 height 21
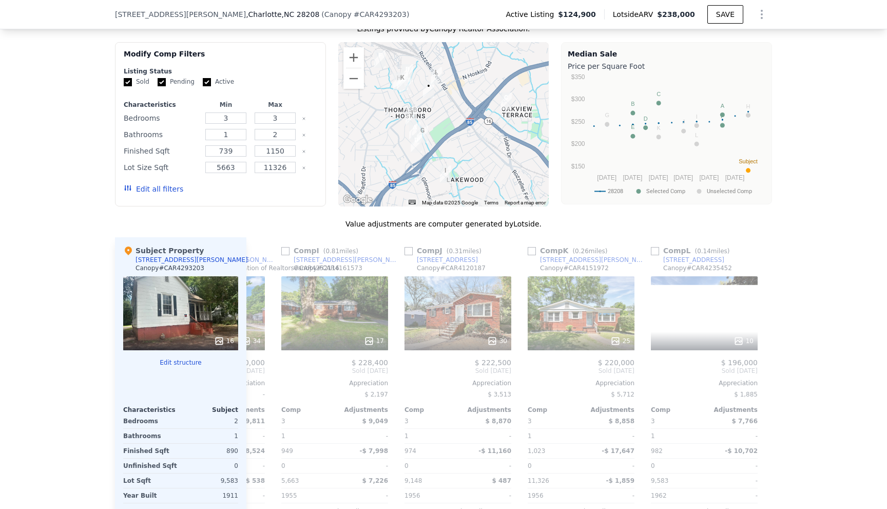
scroll to position [0, 977]
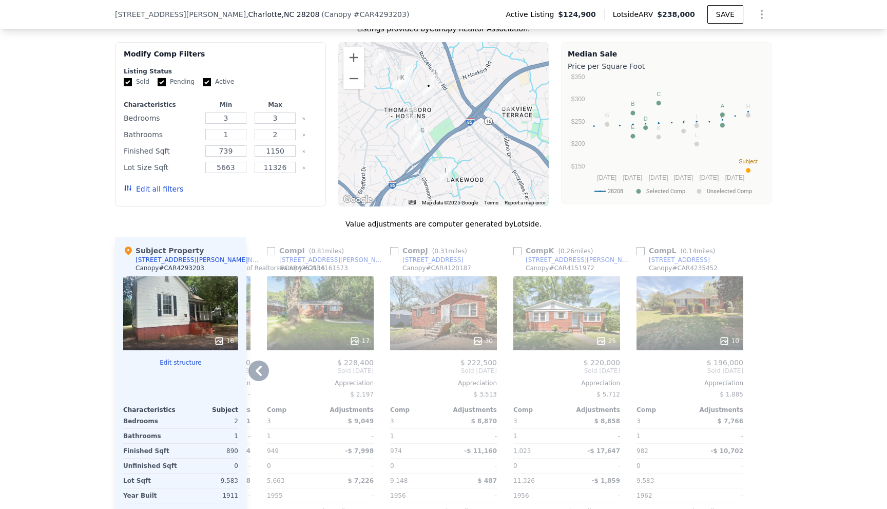
click at [768, 351] on div at bounding box center [764, 394] width 16 height 315
click at [256, 365] on icon at bounding box center [259, 370] width 6 height 10
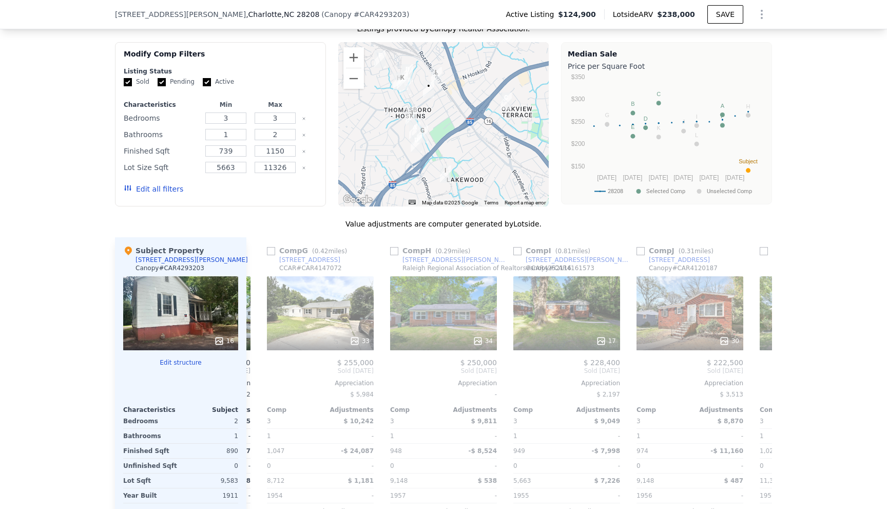
click at [256, 356] on div "Comp A ( 0.41 miles) 647 [PERSON_NAME] Ct GAR # CAR4166731 This is a Flip 35 $ …" at bounding box center [509, 394] width 526 height 315
click at [257, 360] on icon at bounding box center [258, 370] width 21 height 21
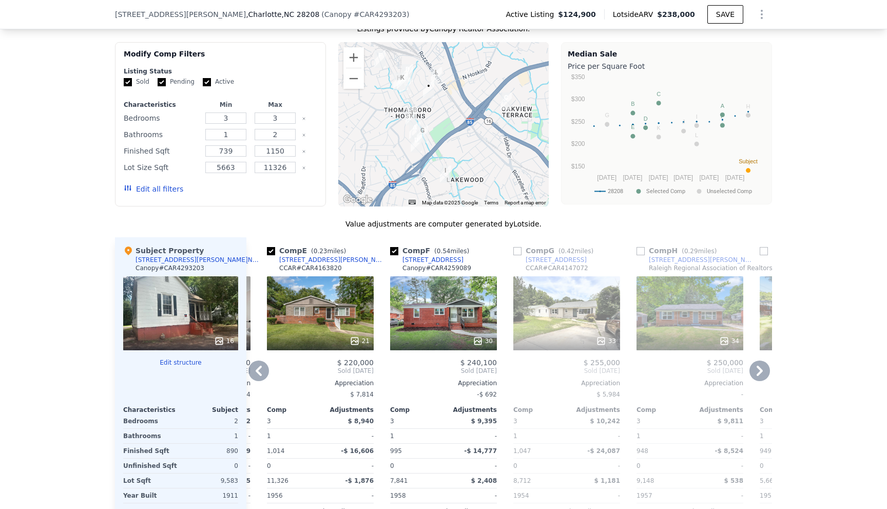
click at [257, 356] on div "Comp A ( 0.41 miles) 647 [PERSON_NAME] Ct GAR # CAR4166731 This is a Flip 35 $ …" at bounding box center [509, 394] width 526 height 315
click at [257, 360] on icon at bounding box center [258, 370] width 21 height 21
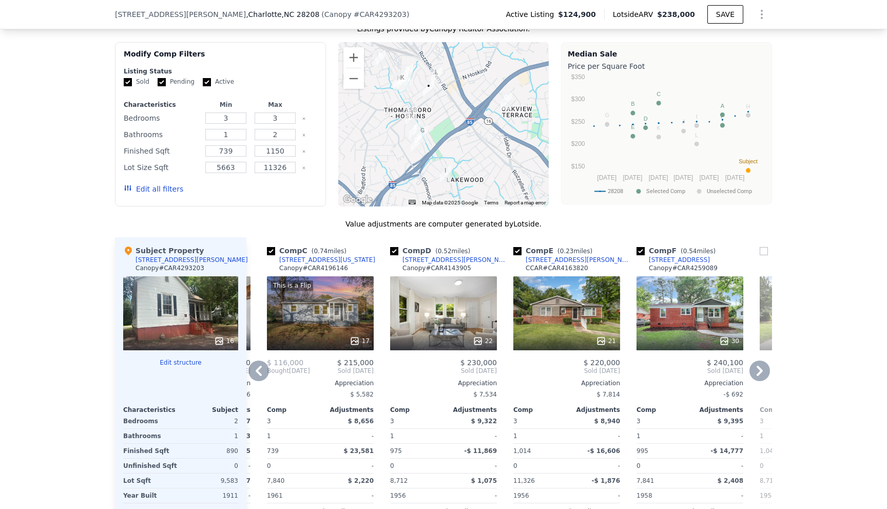
click at [256, 365] on icon at bounding box center [259, 370] width 6 height 10
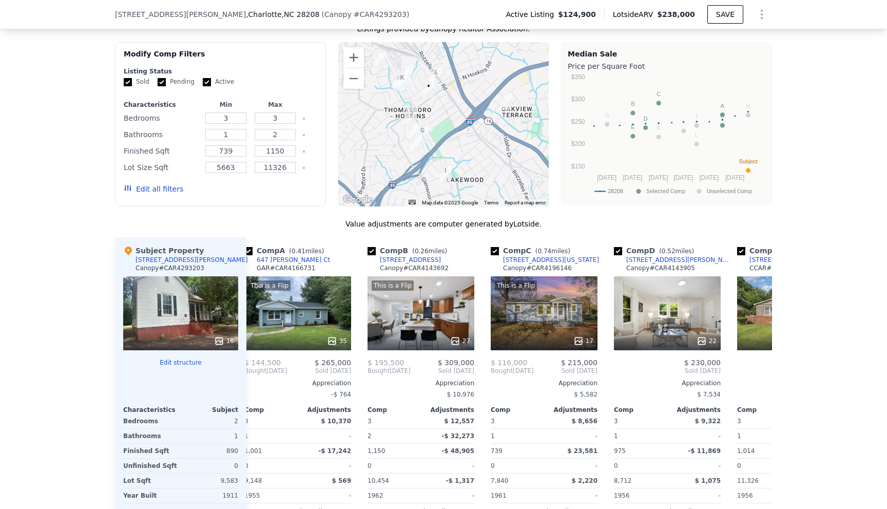
scroll to position [0, 0]
